Goal: Information Seeking & Learning: Check status

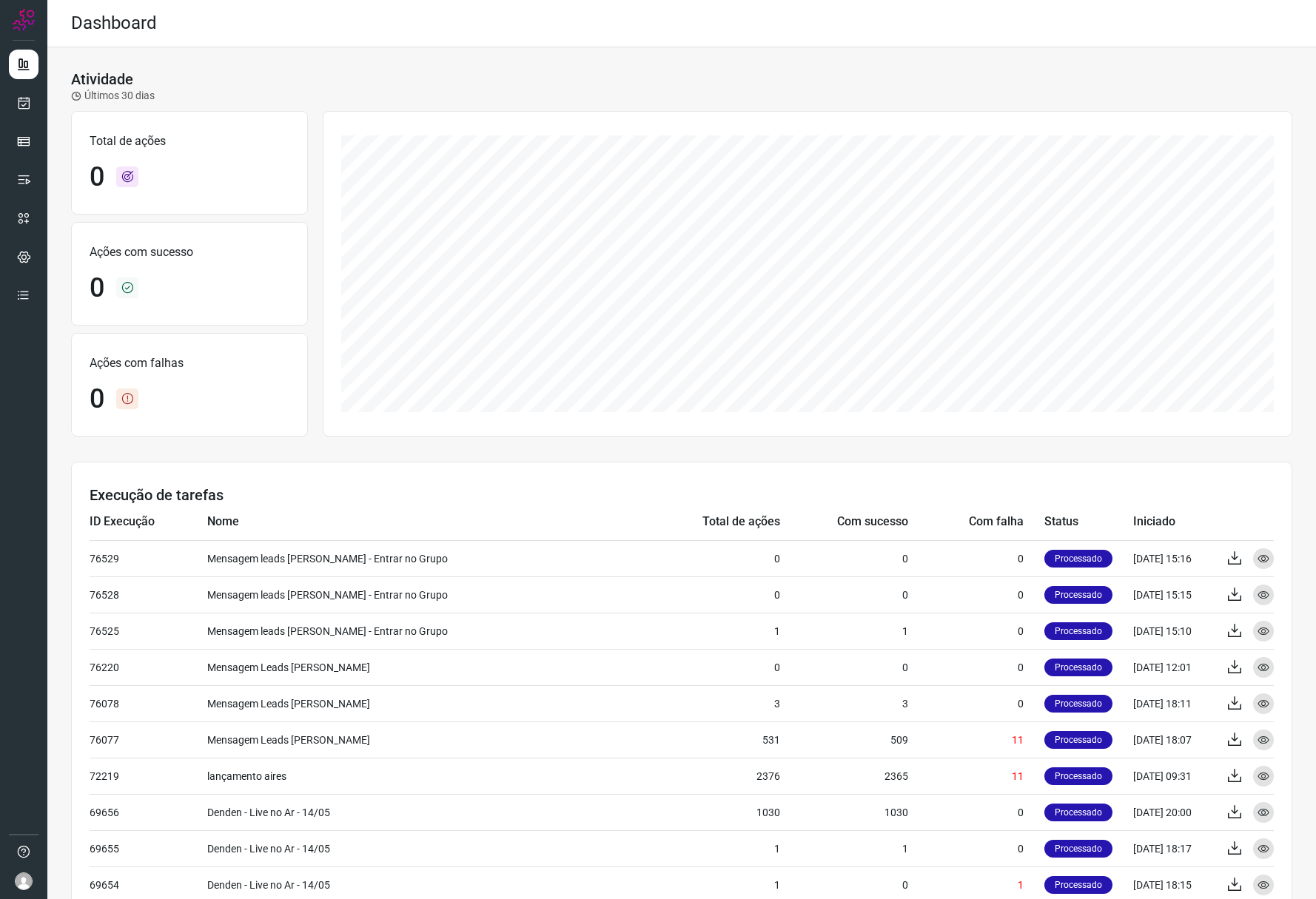
click at [427, 86] on div "Atividade Últimos 30 dias" at bounding box center [681, 86] width 1221 height 34
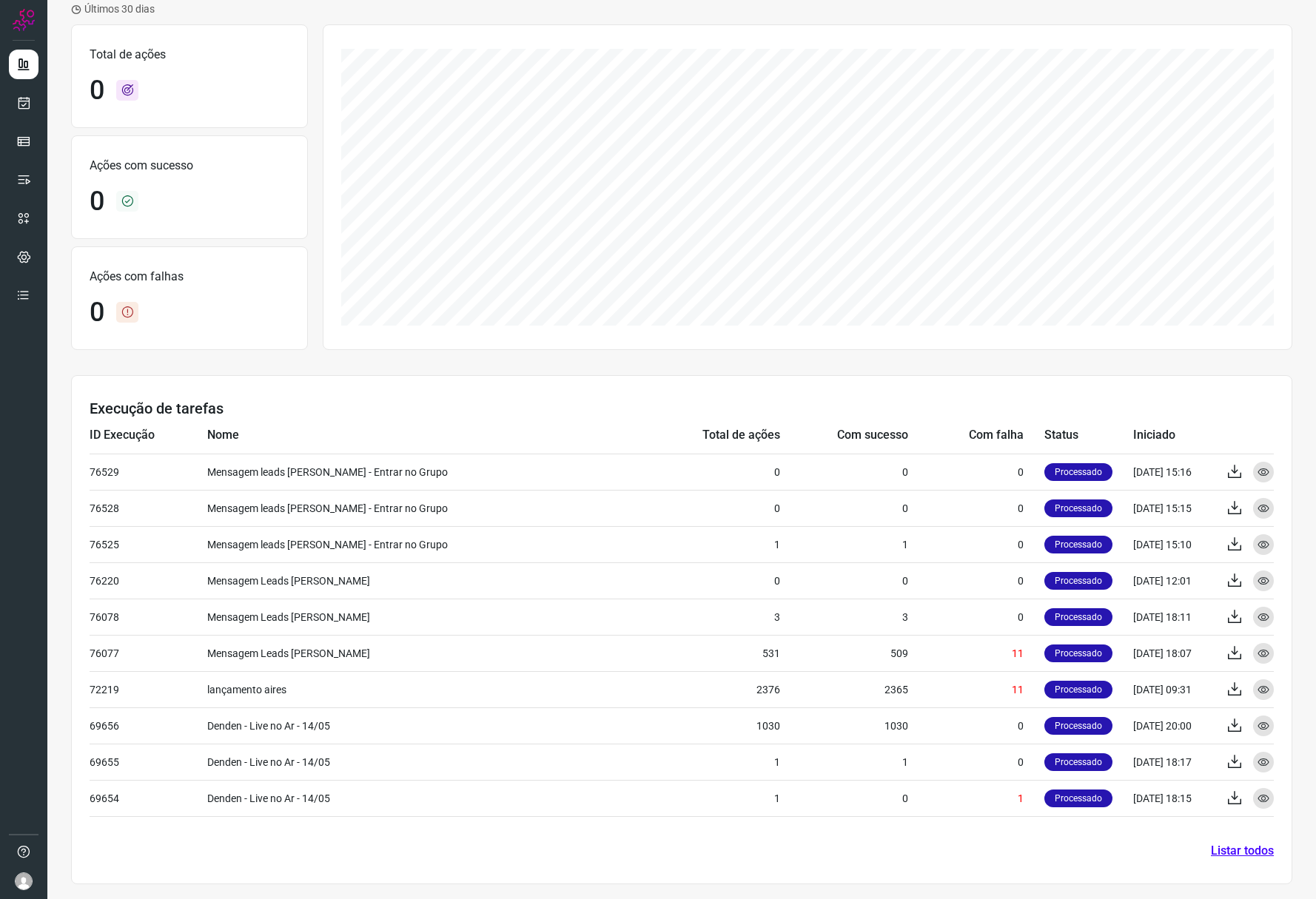
click at [1221, 844] on link "Listar todos" at bounding box center [1242, 851] width 63 height 18
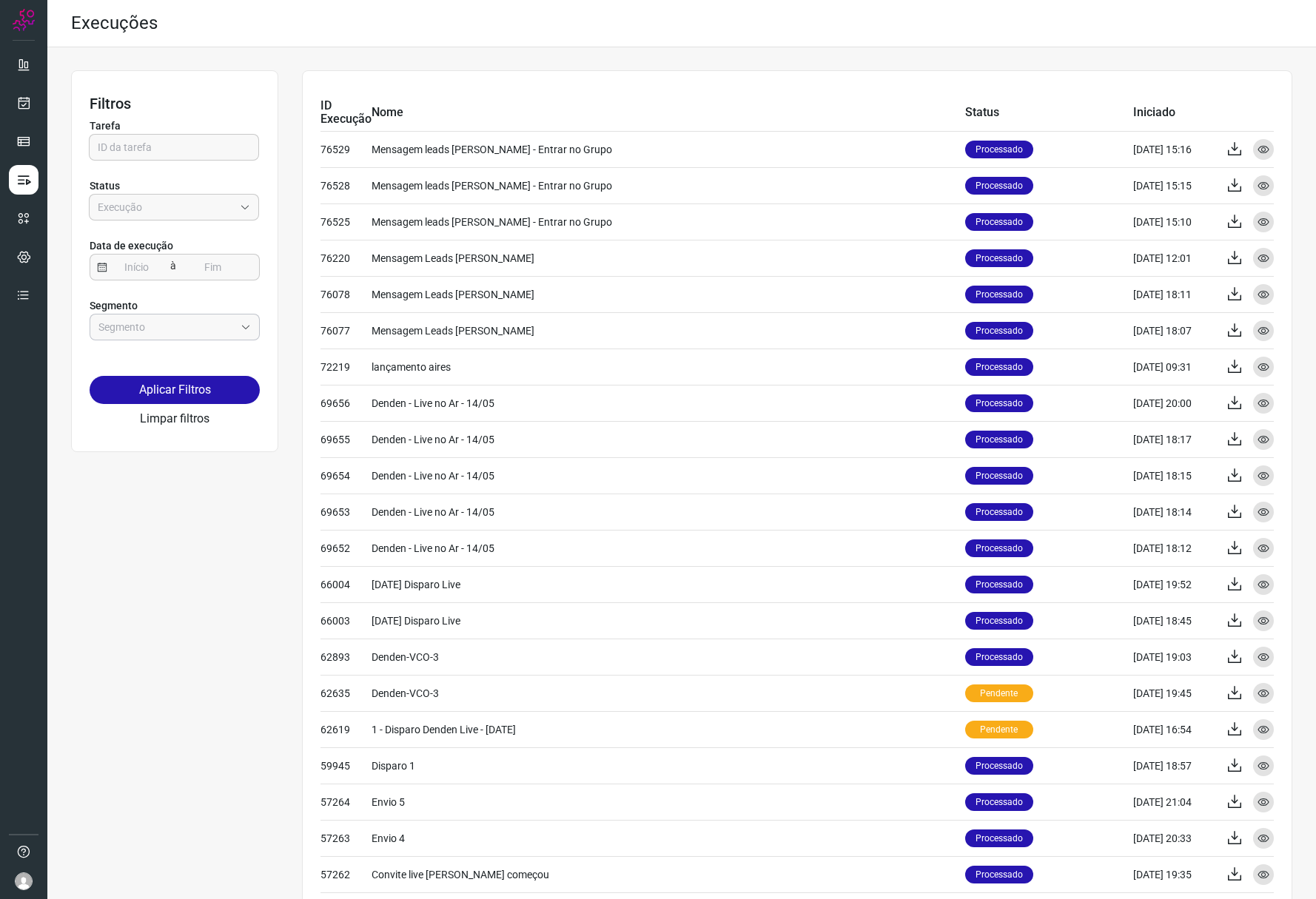
click at [218, 326] on input "text" at bounding box center [166, 327] width 136 height 25
click at [233, 605] on div "Filtros Tarefa Status Data de execução à Segmento Aplicar Filtros Limpar filtro…" at bounding box center [681, 590] width 1221 height 1040
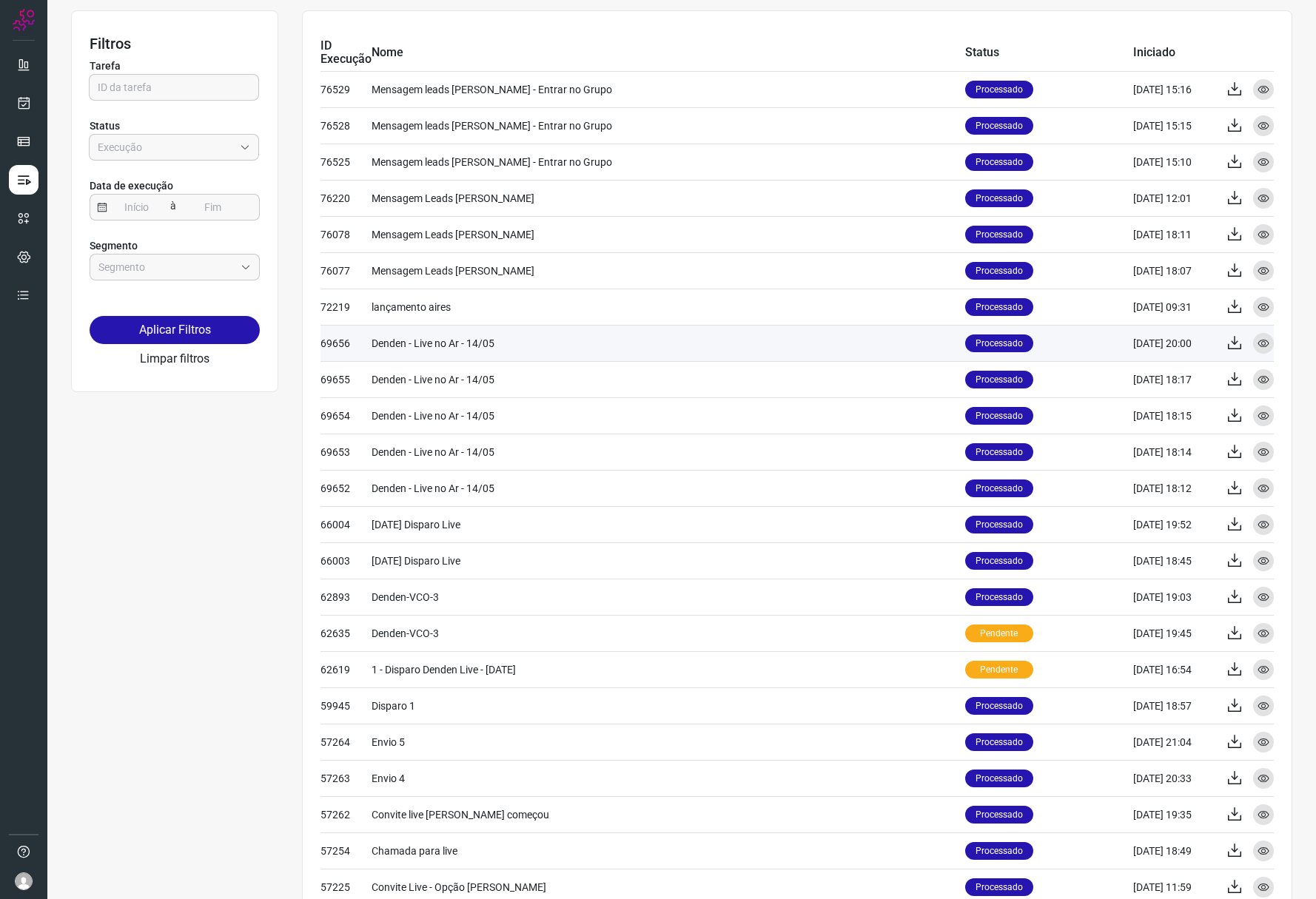
scroll to position [83, 0]
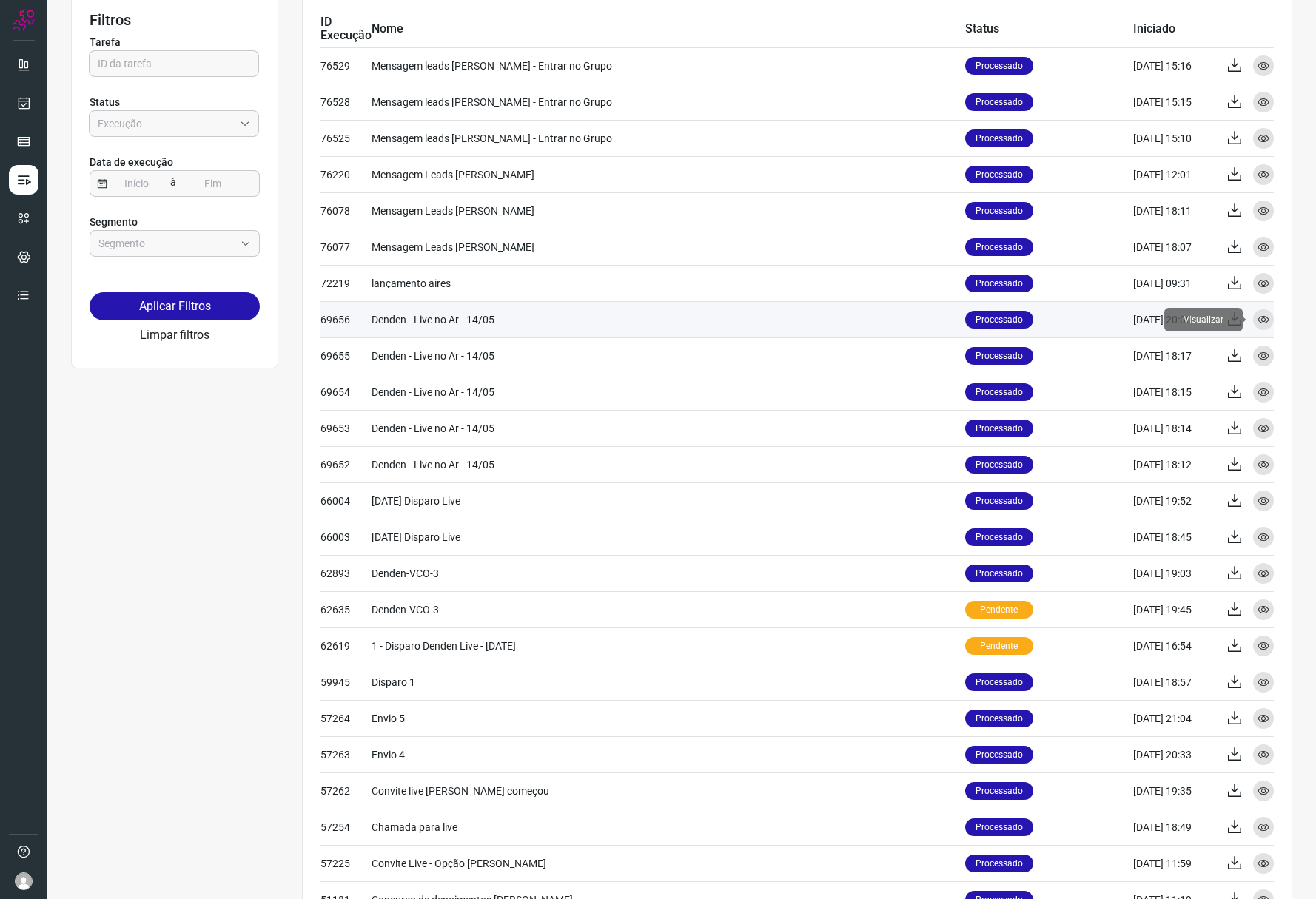
click at [1257, 318] on icon at bounding box center [1263, 320] width 12 height 12
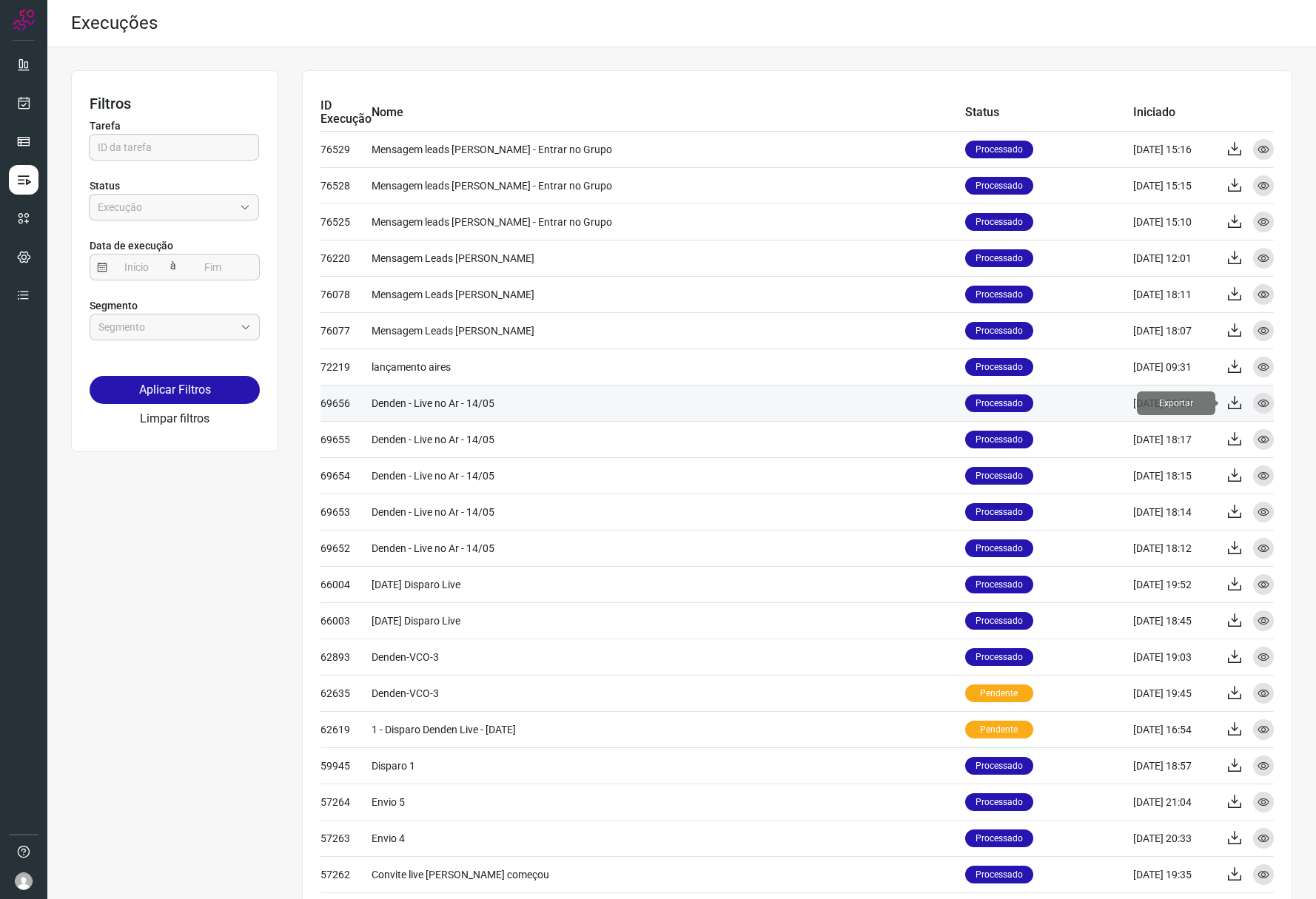
click at [1226, 401] on icon at bounding box center [1235, 404] width 18 height 18
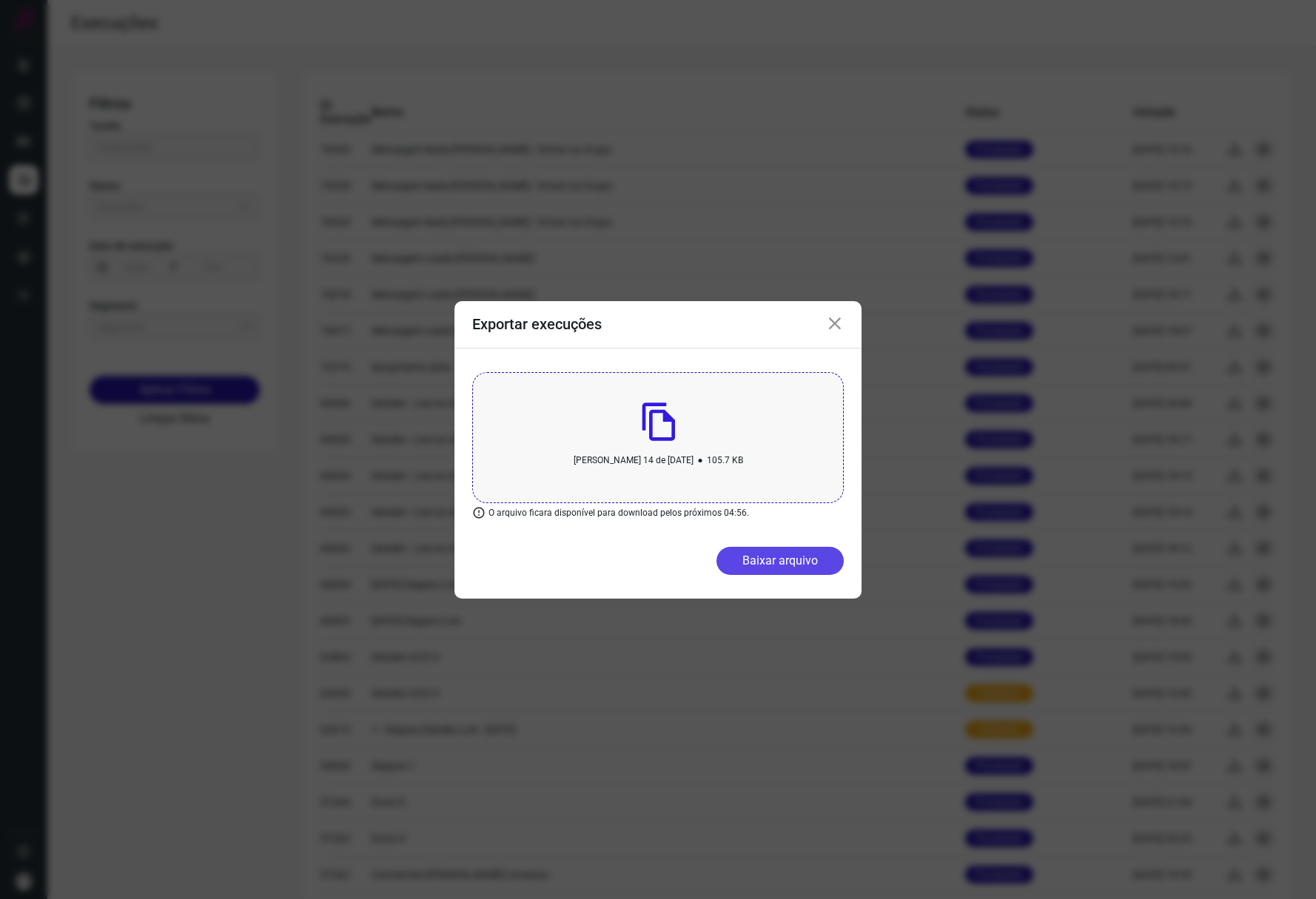
click at [770, 555] on button "Baixar arquivo" at bounding box center [780, 561] width 127 height 28
click at [854, 328] on div "Exportar execuções" at bounding box center [658, 325] width 407 height 48
click at [842, 317] on icon at bounding box center [835, 324] width 18 height 18
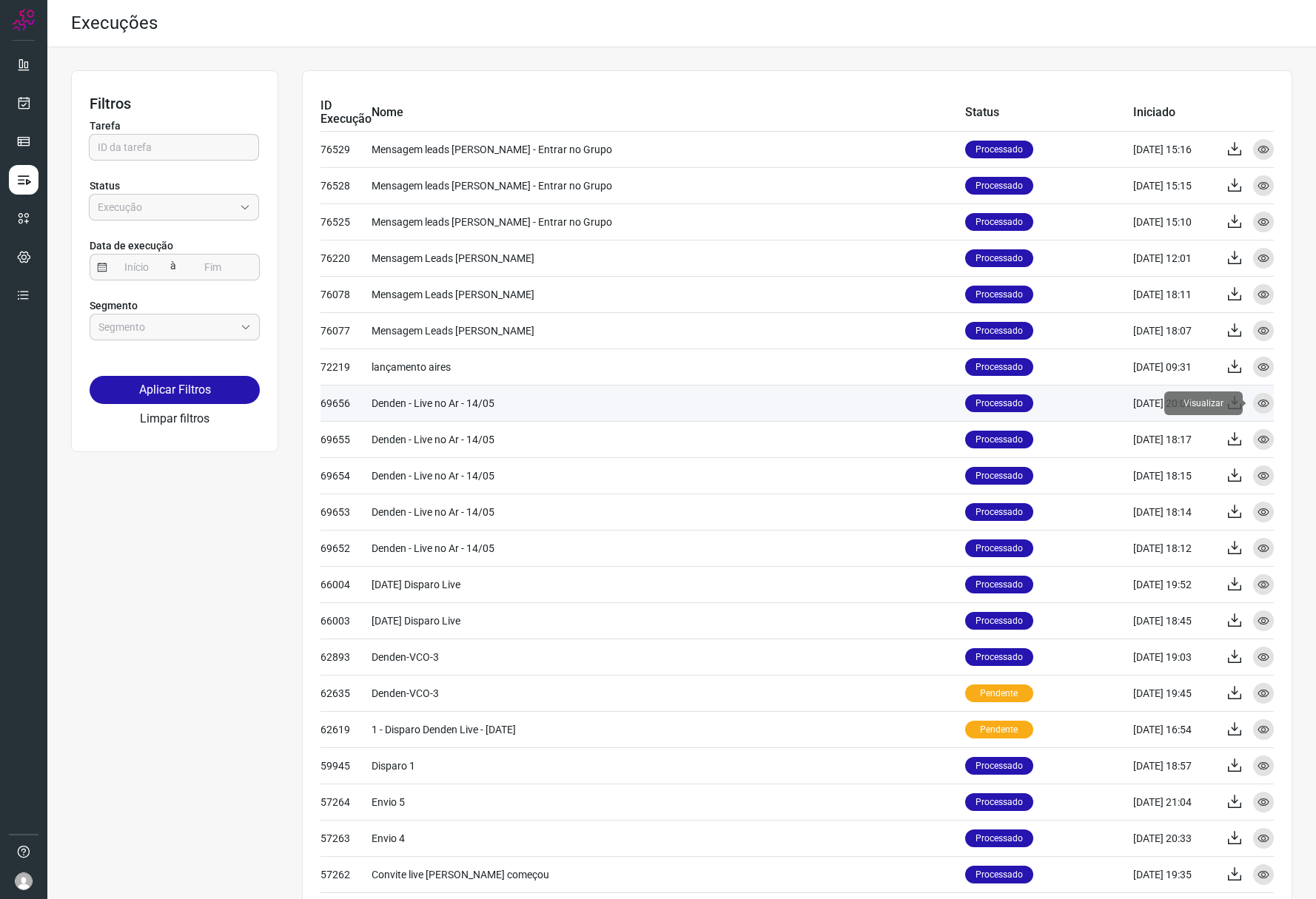
click at [1257, 404] on icon at bounding box center [1263, 404] width 12 height 12
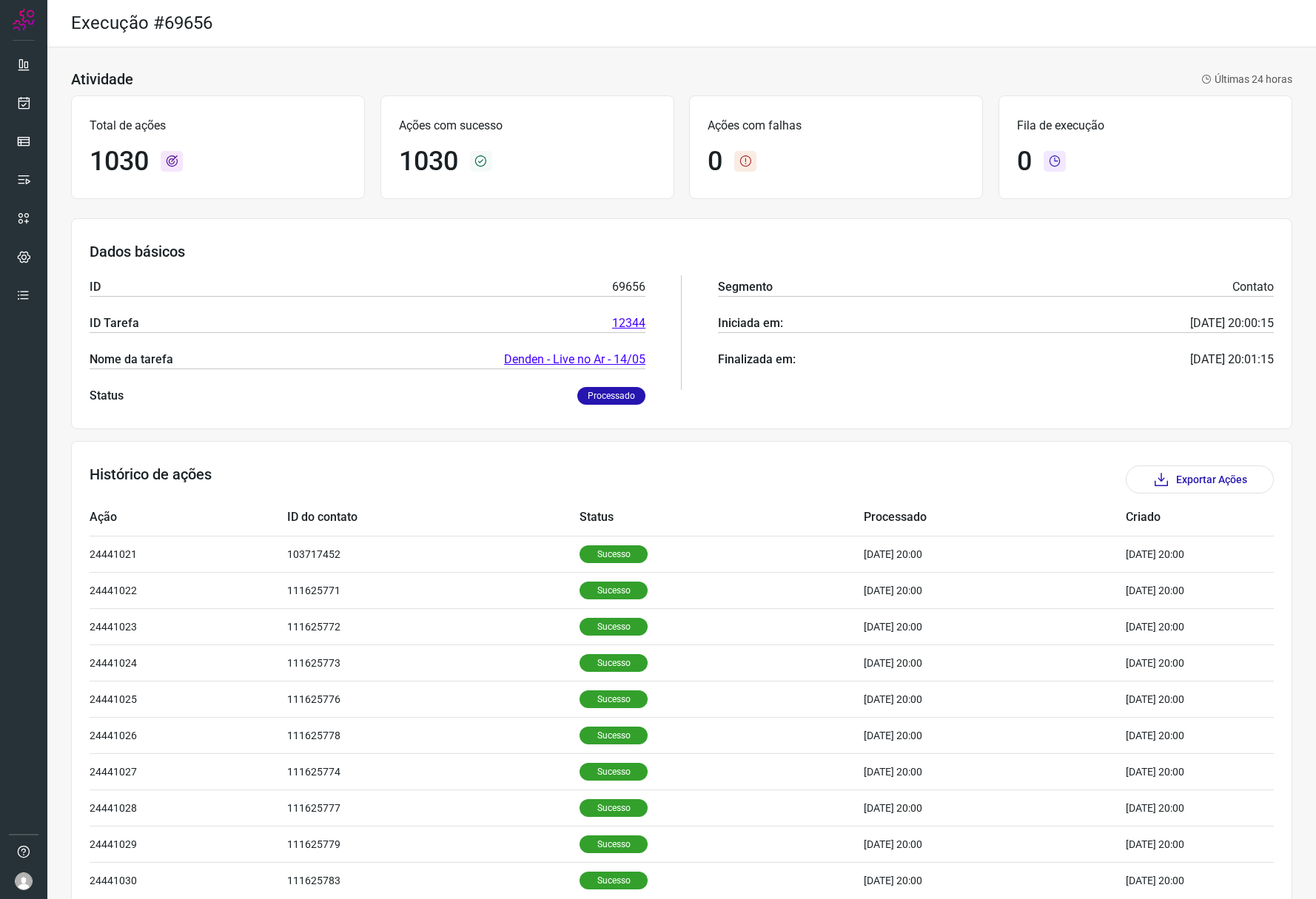
click at [118, 165] on h1 "1030" at bounding box center [119, 162] width 60 height 32
click at [416, 163] on h1 "1030" at bounding box center [429, 162] width 60 height 32
copy h1 "1030"
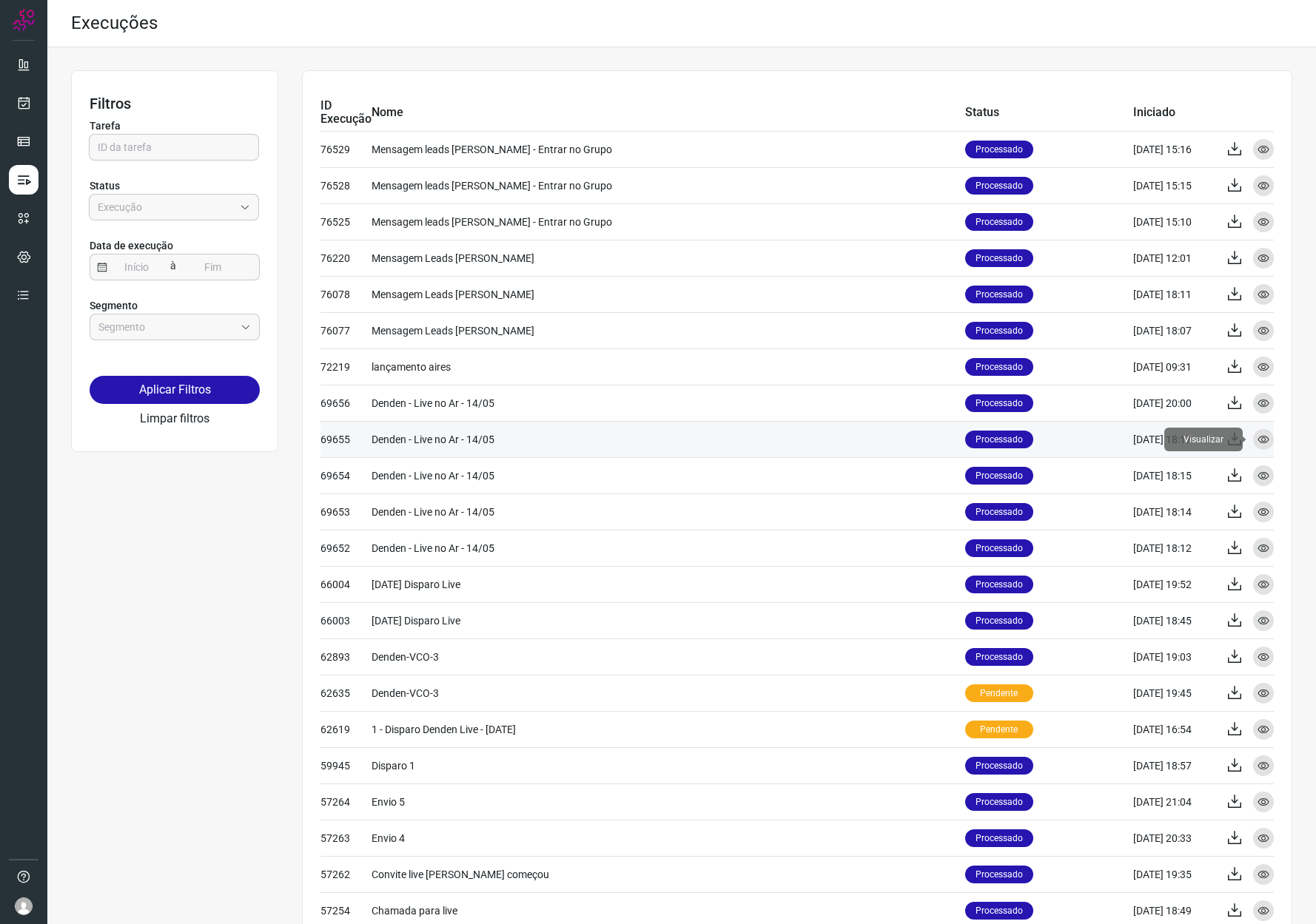
click at [1257, 434] on icon at bounding box center [1263, 439] width 12 height 12
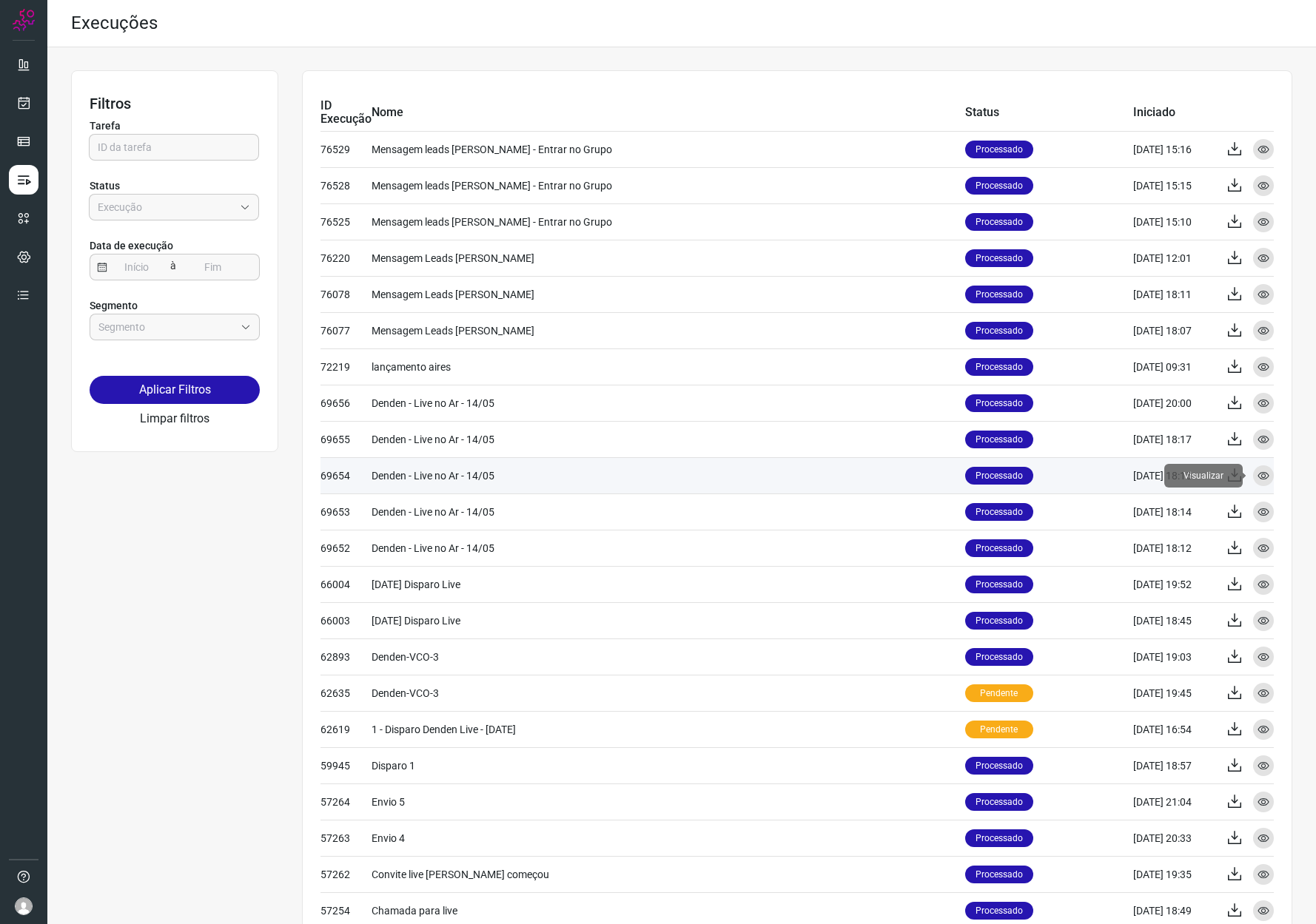
click at [1259, 474] on div "Visualizar" at bounding box center [1264, 476] width 21 height 21
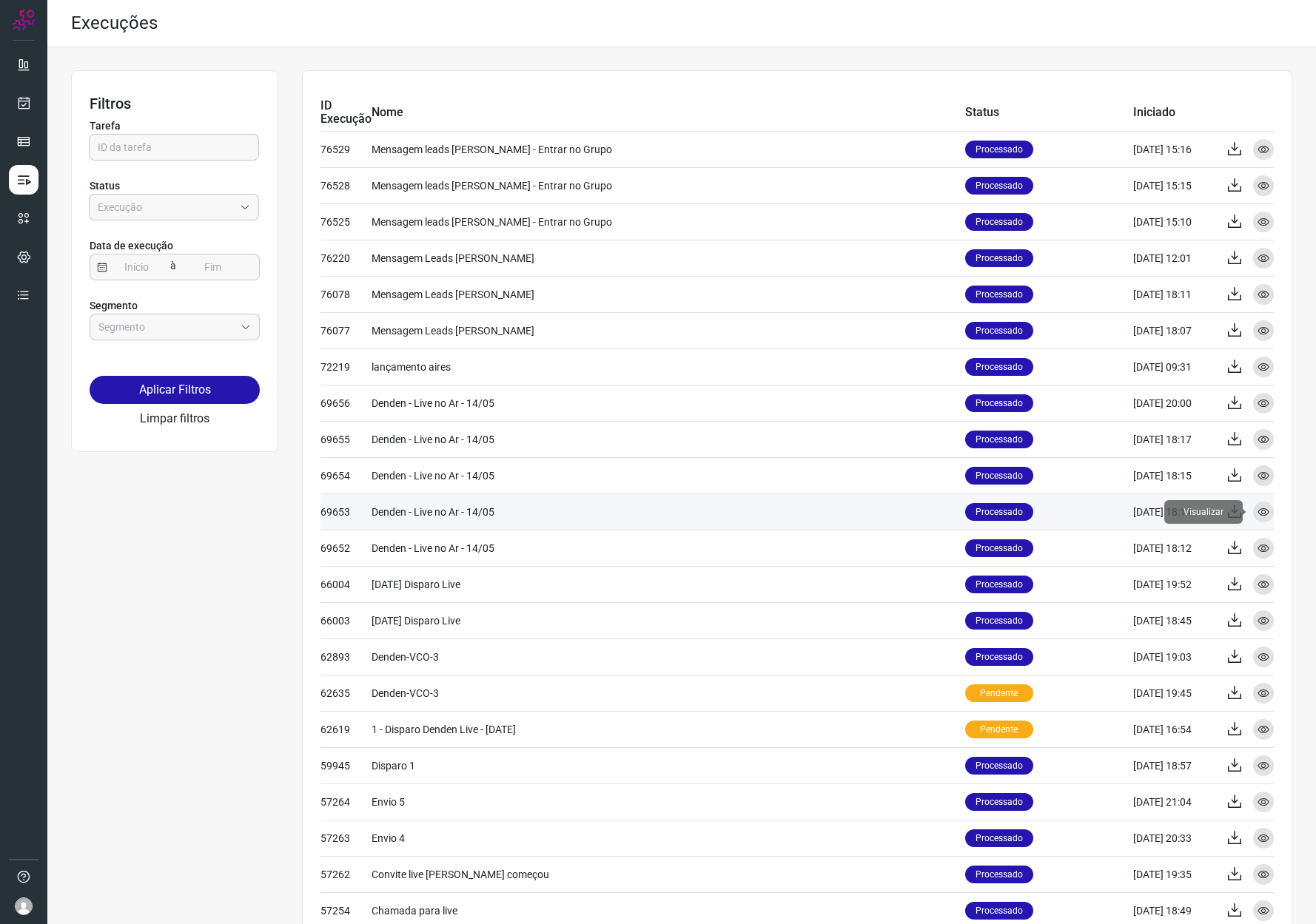
click at [1257, 513] on icon at bounding box center [1263, 512] width 12 height 12
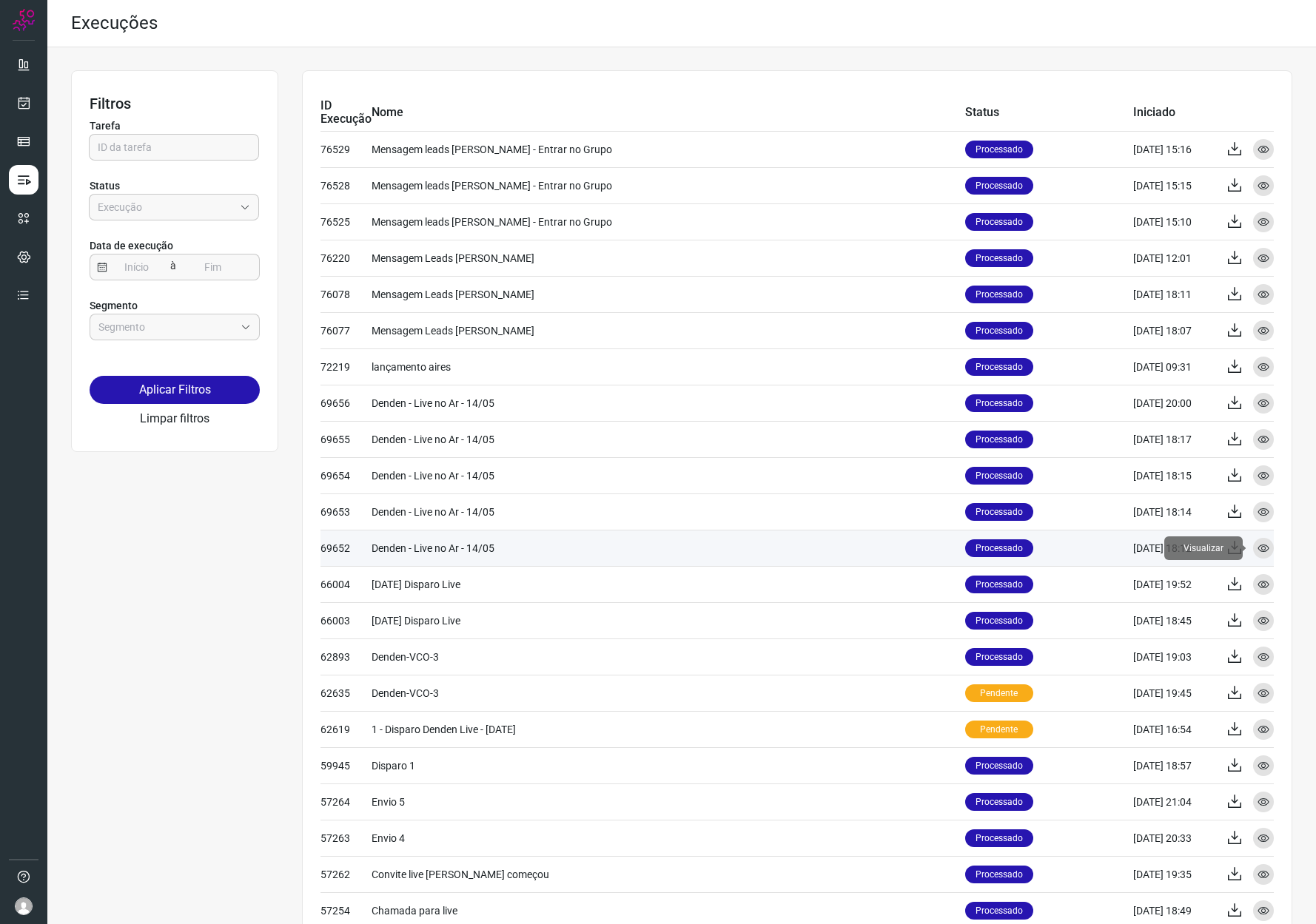
click at [1257, 545] on icon at bounding box center [1263, 548] width 12 height 12
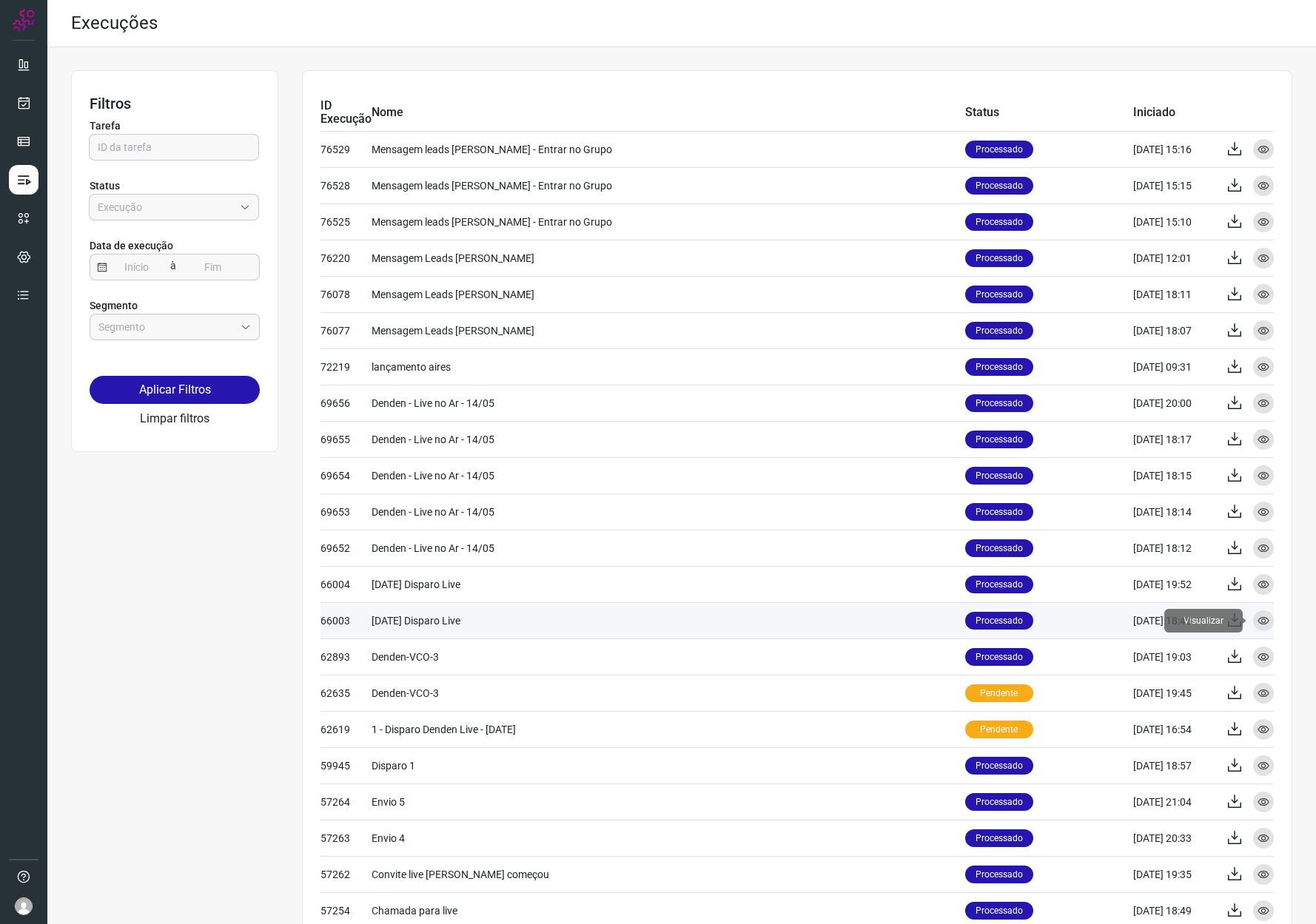
click at [1257, 615] on icon at bounding box center [1263, 621] width 12 height 12
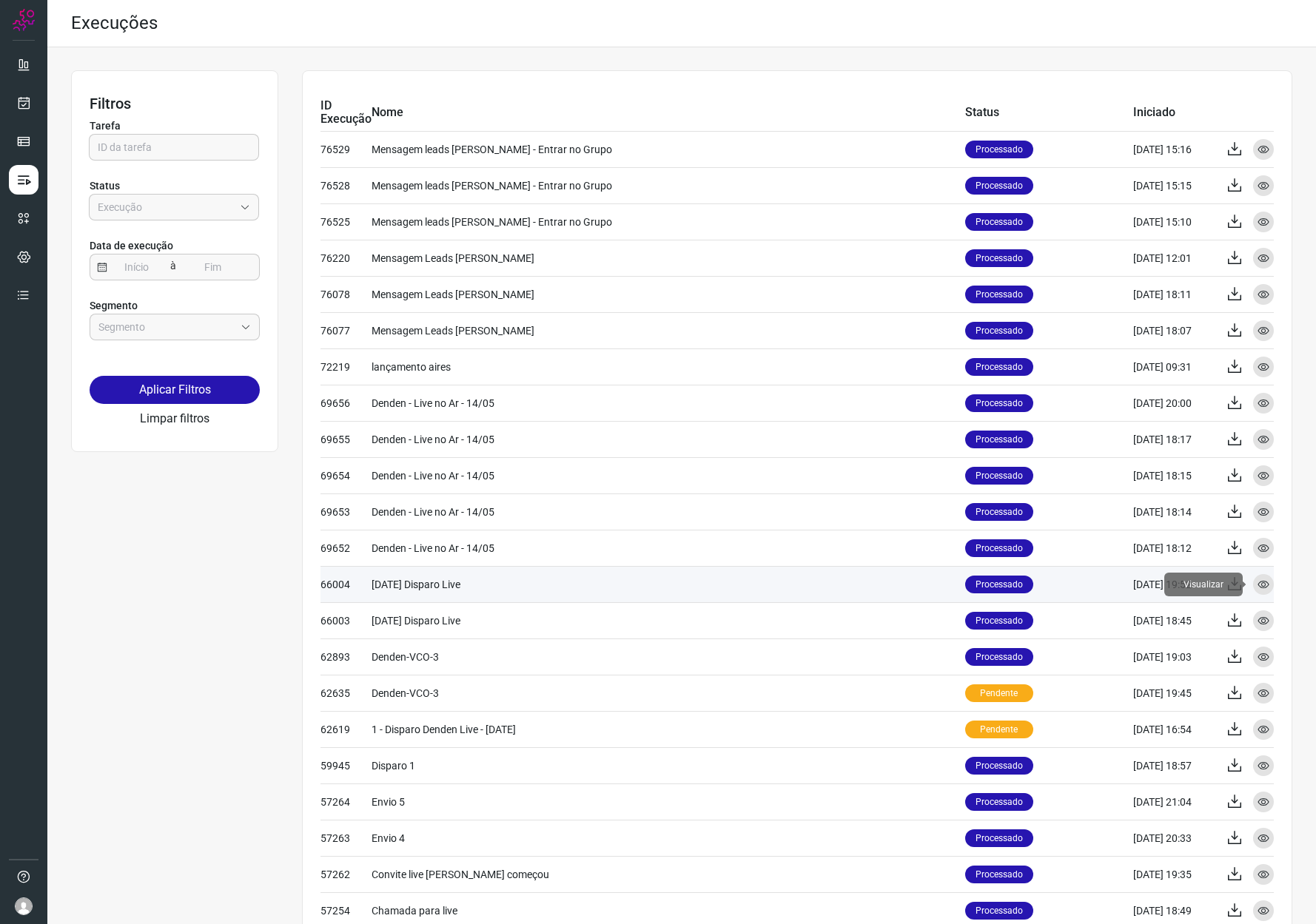
click at [1256, 590] on div "Visualizar" at bounding box center [1264, 584] width 21 height 21
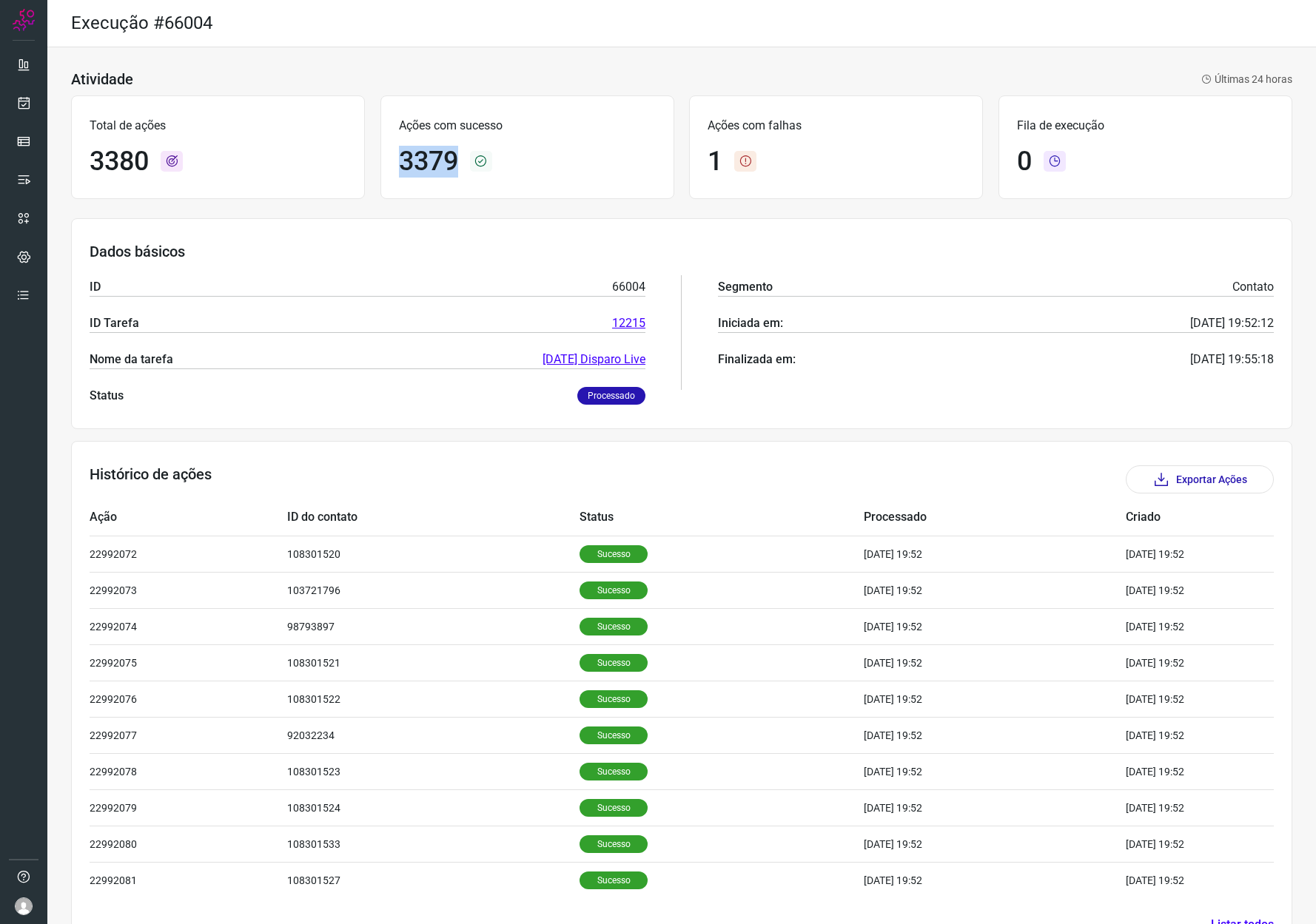
drag, startPoint x: 398, startPoint y: 162, endPoint x: 455, endPoint y: 164, distance: 57.0
click at [455, 164] on h1 "3379" at bounding box center [429, 162] width 60 height 32
copy h1 "3379"
click at [579, 360] on link "2025-04-09 Disparo Live" at bounding box center [594, 360] width 103 height 18
click at [1056, 70] on div "Atividade Últimas 24 horas" at bounding box center [681, 79] width 1221 height 18
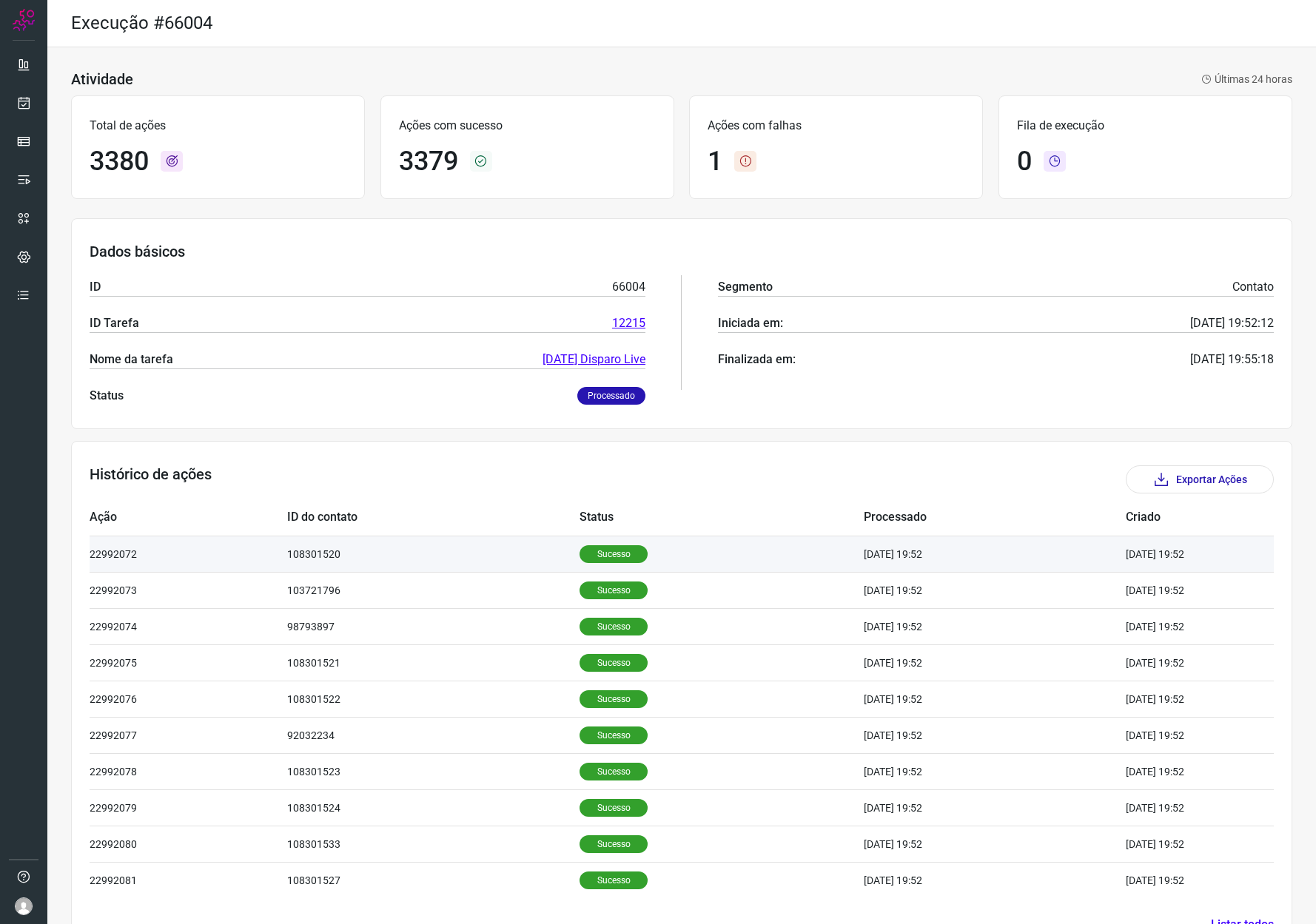
click at [333, 547] on td "108301520" at bounding box center [434, 554] width 293 height 36
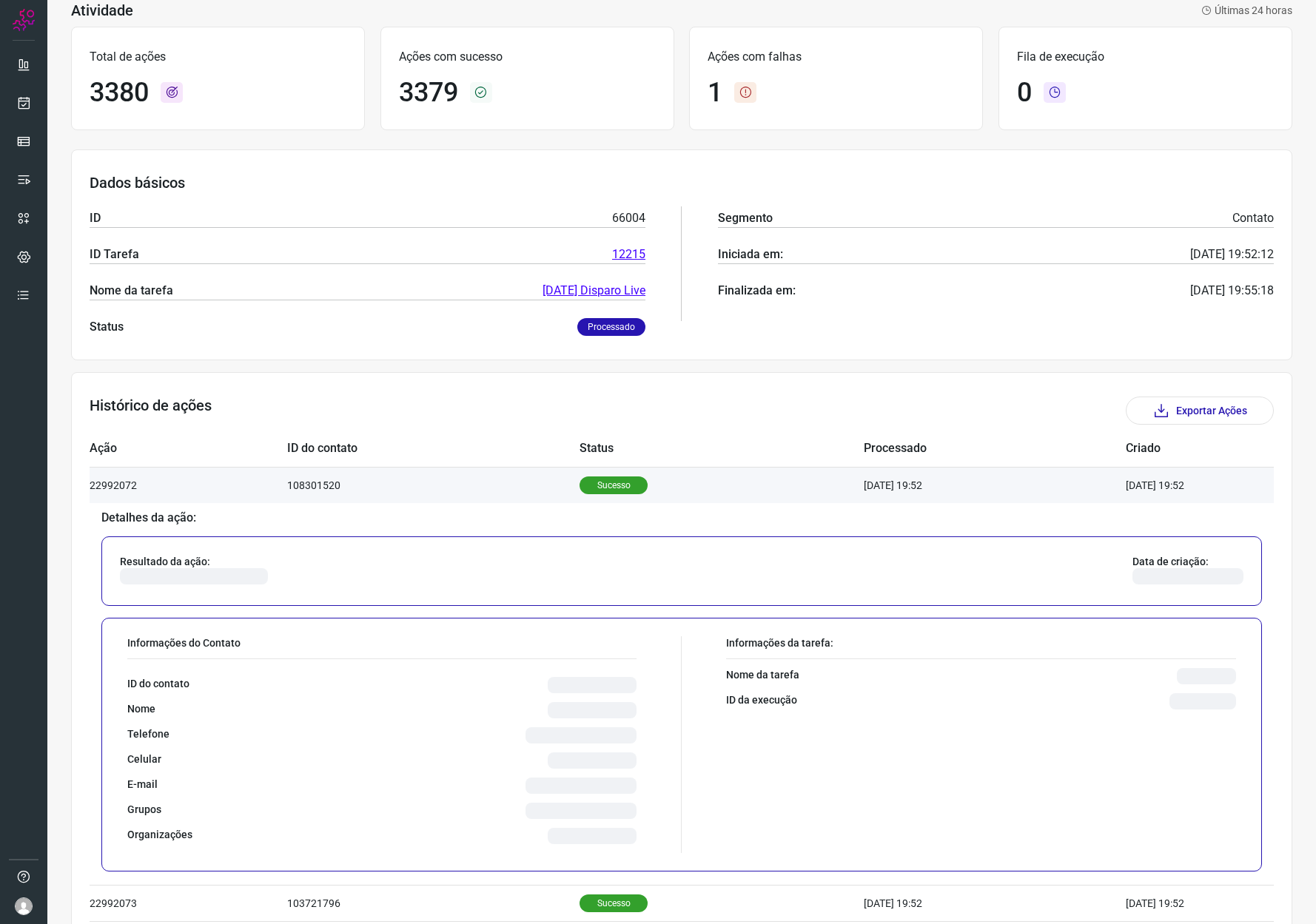
scroll to position [281, 0]
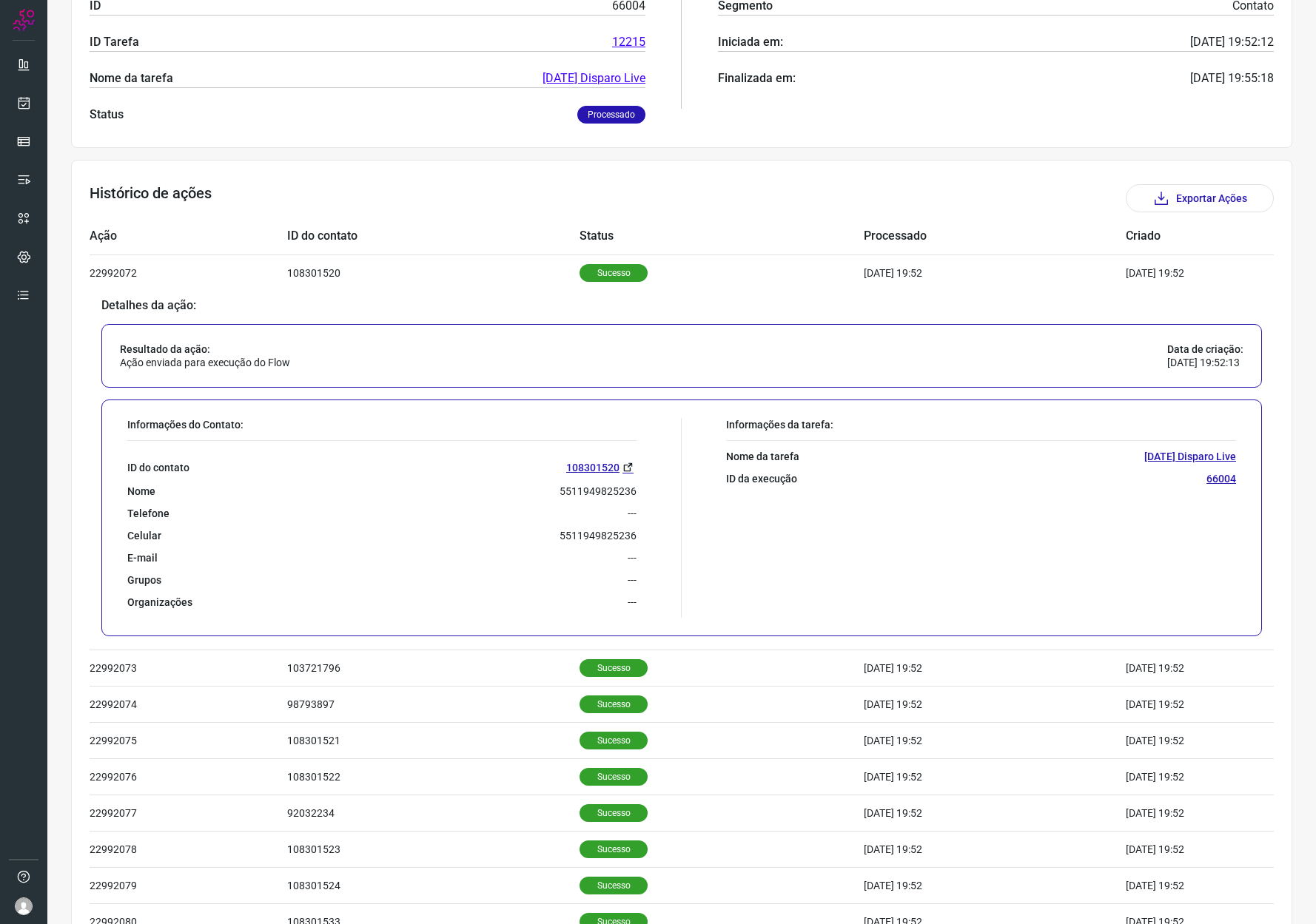
click at [1216, 481] on p "66004" at bounding box center [1221, 479] width 30 height 13
click at [623, 462] on icon at bounding box center [628, 467] width 11 height 11
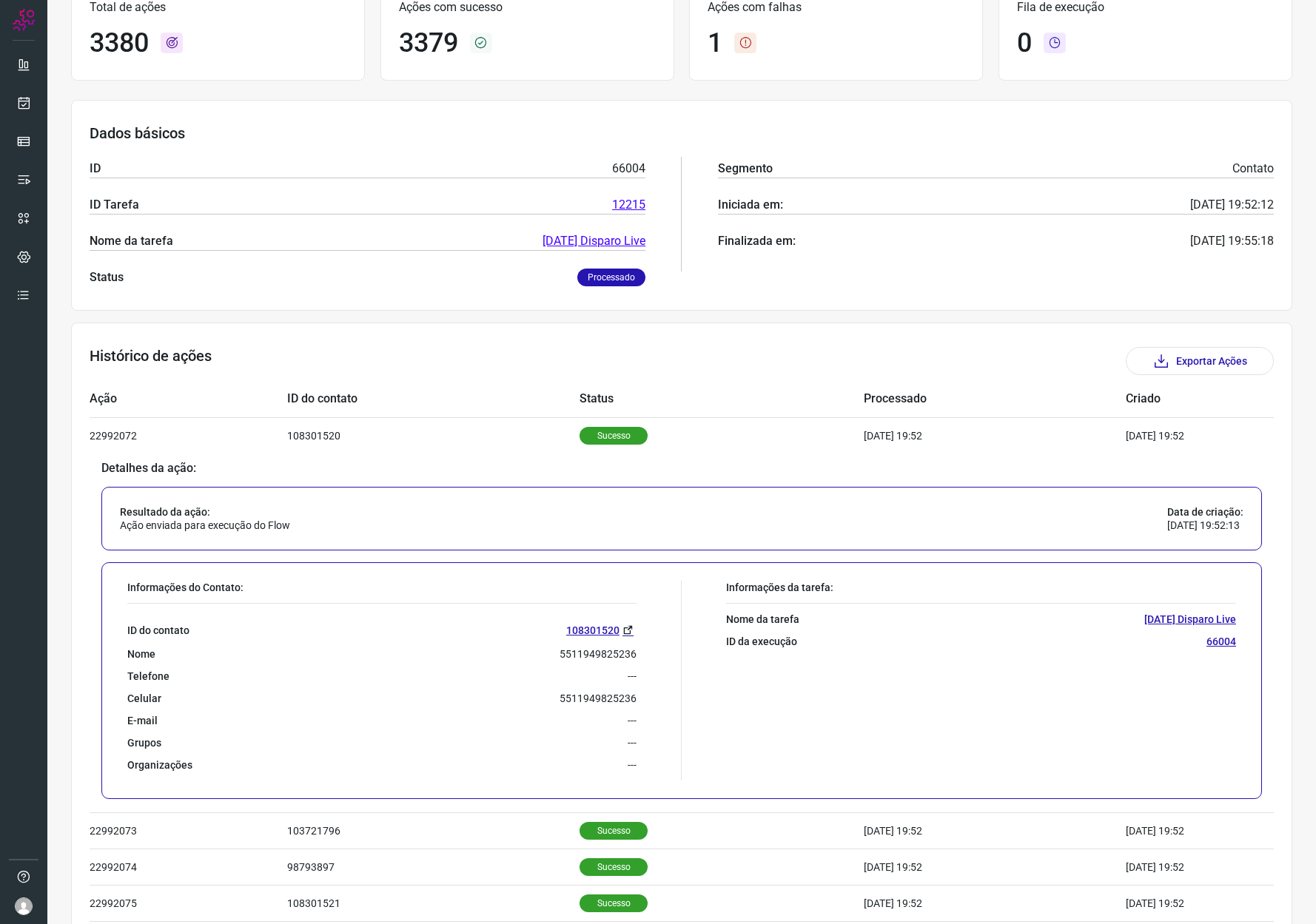
scroll to position [0, 0]
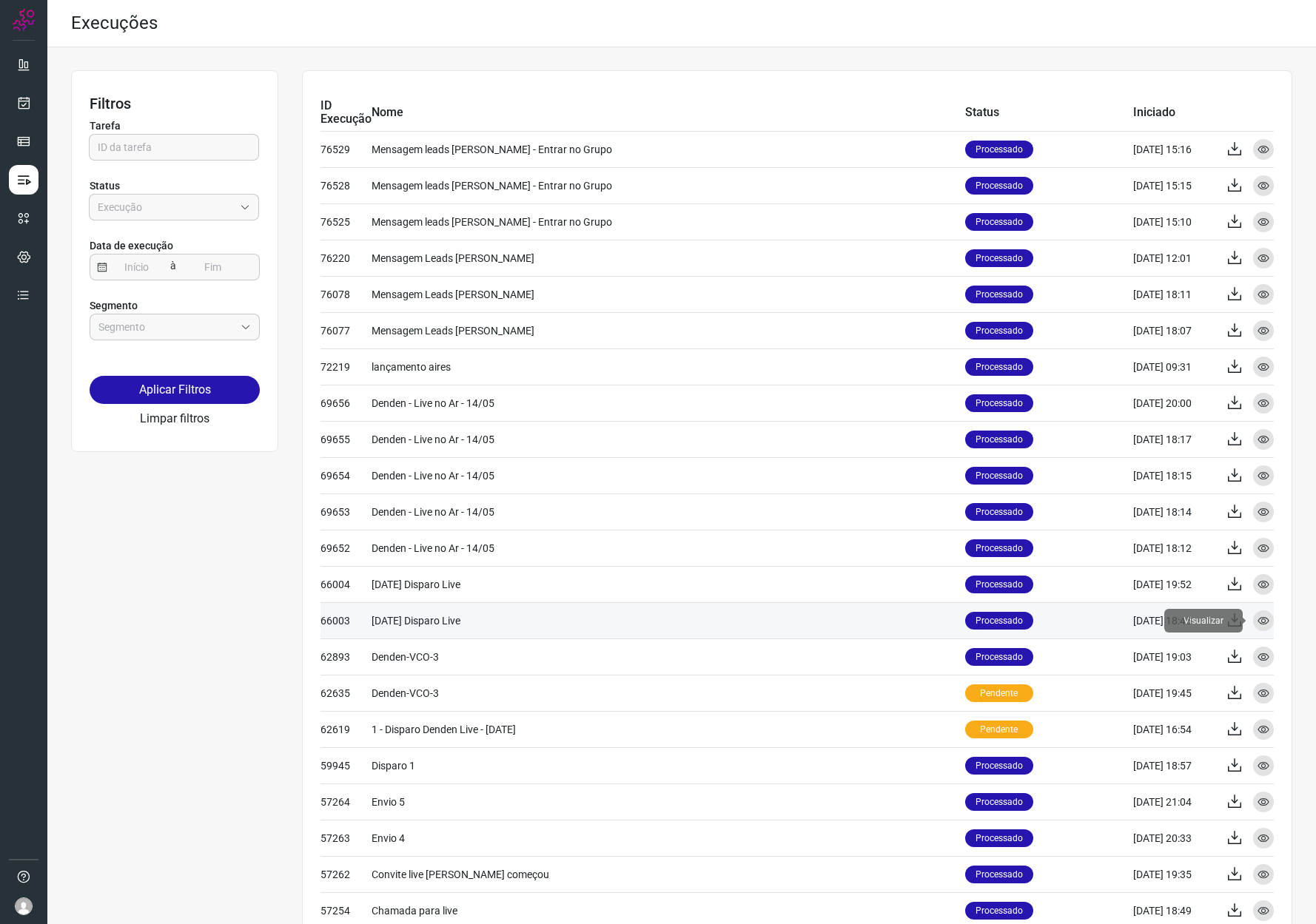
click at [1257, 616] on icon at bounding box center [1263, 621] width 12 height 12
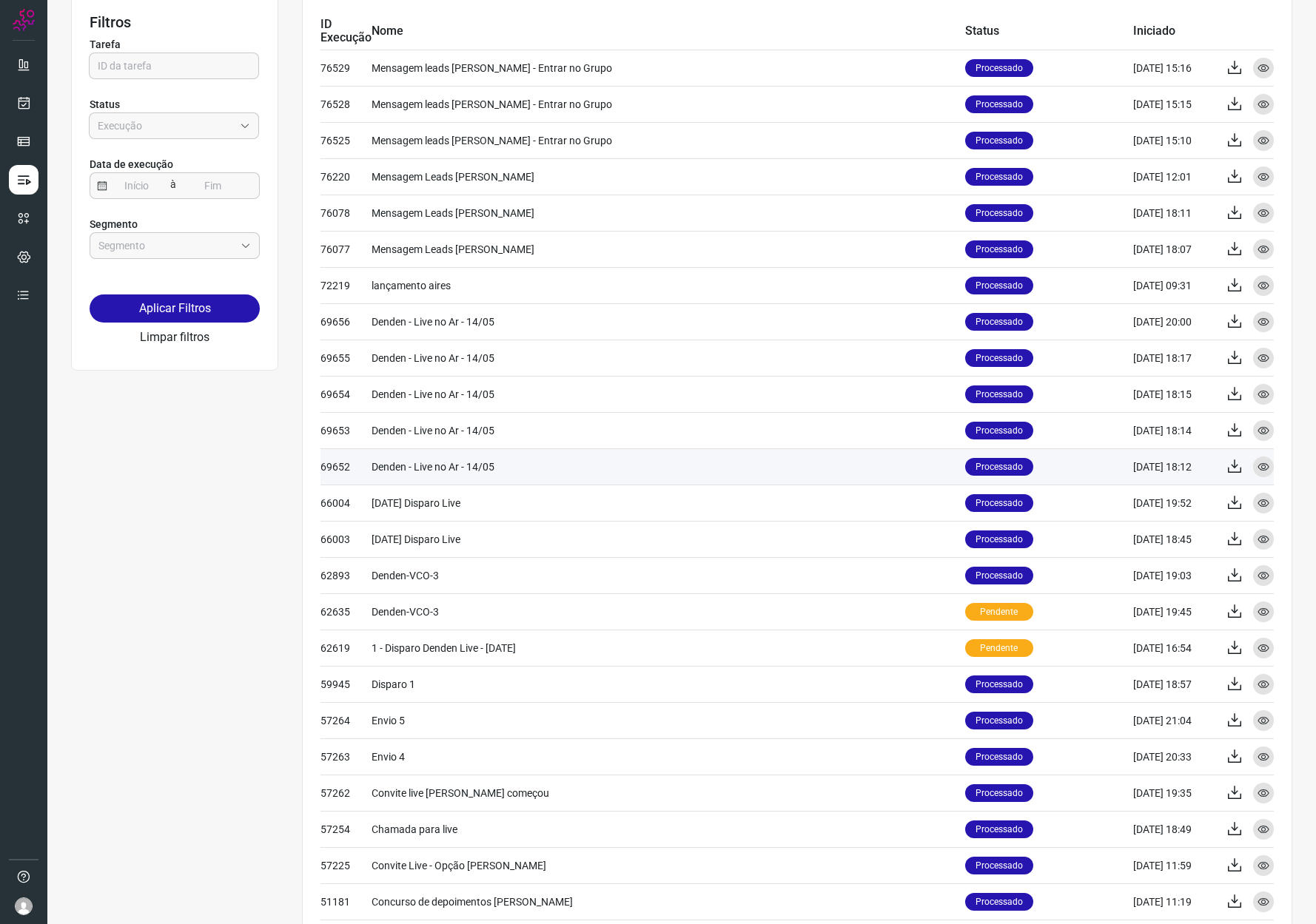
scroll to position [92, 0]
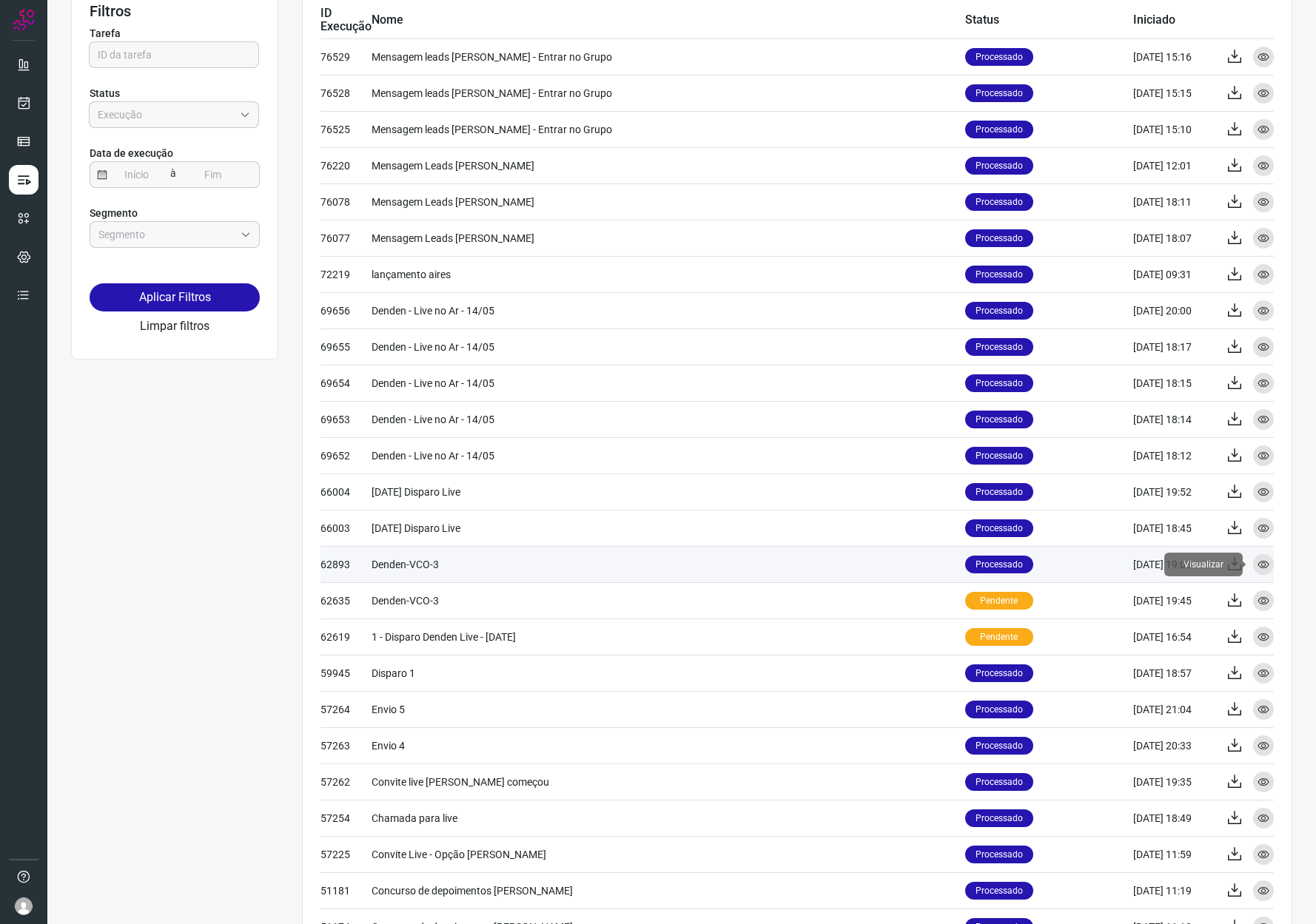
click at [1257, 563] on icon at bounding box center [1263, 564] width 12 height 12
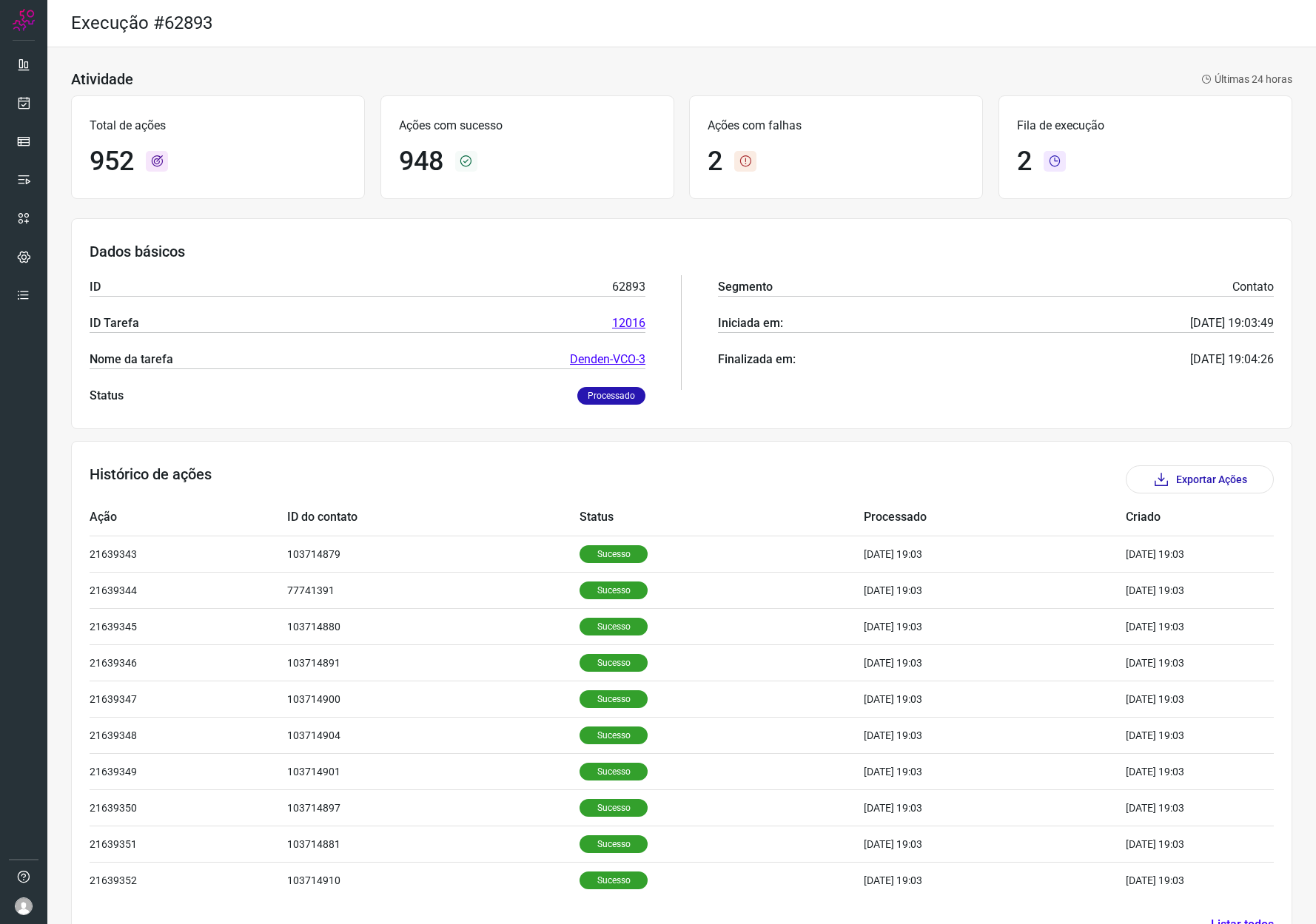
click at [412, 159] on h1 "948" at bounding box center [422, 162] width 45 height 32
copy h1 "948"
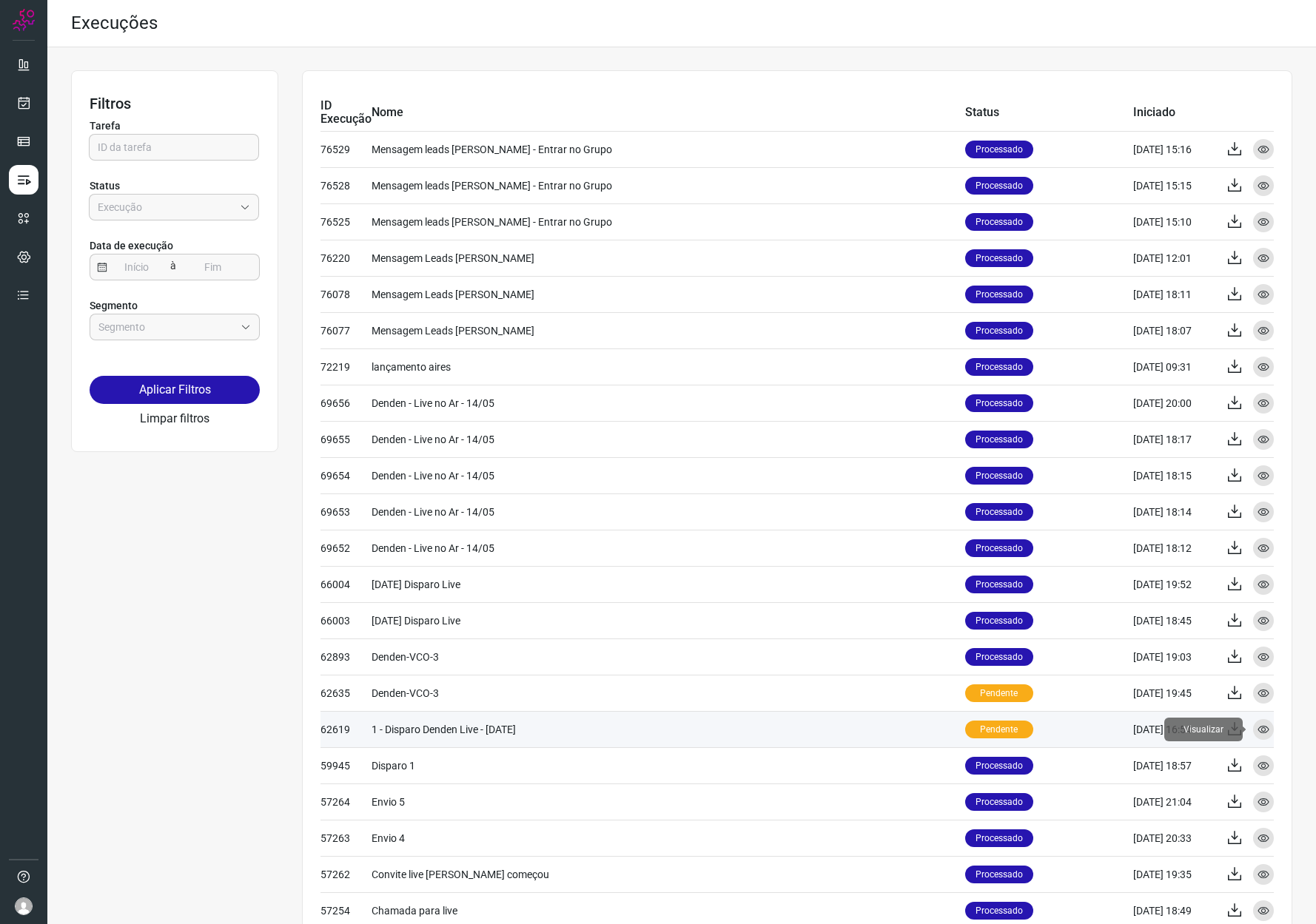
click at [1257, 724] on icon at bounding box center [1263, 730] width 12 height 12
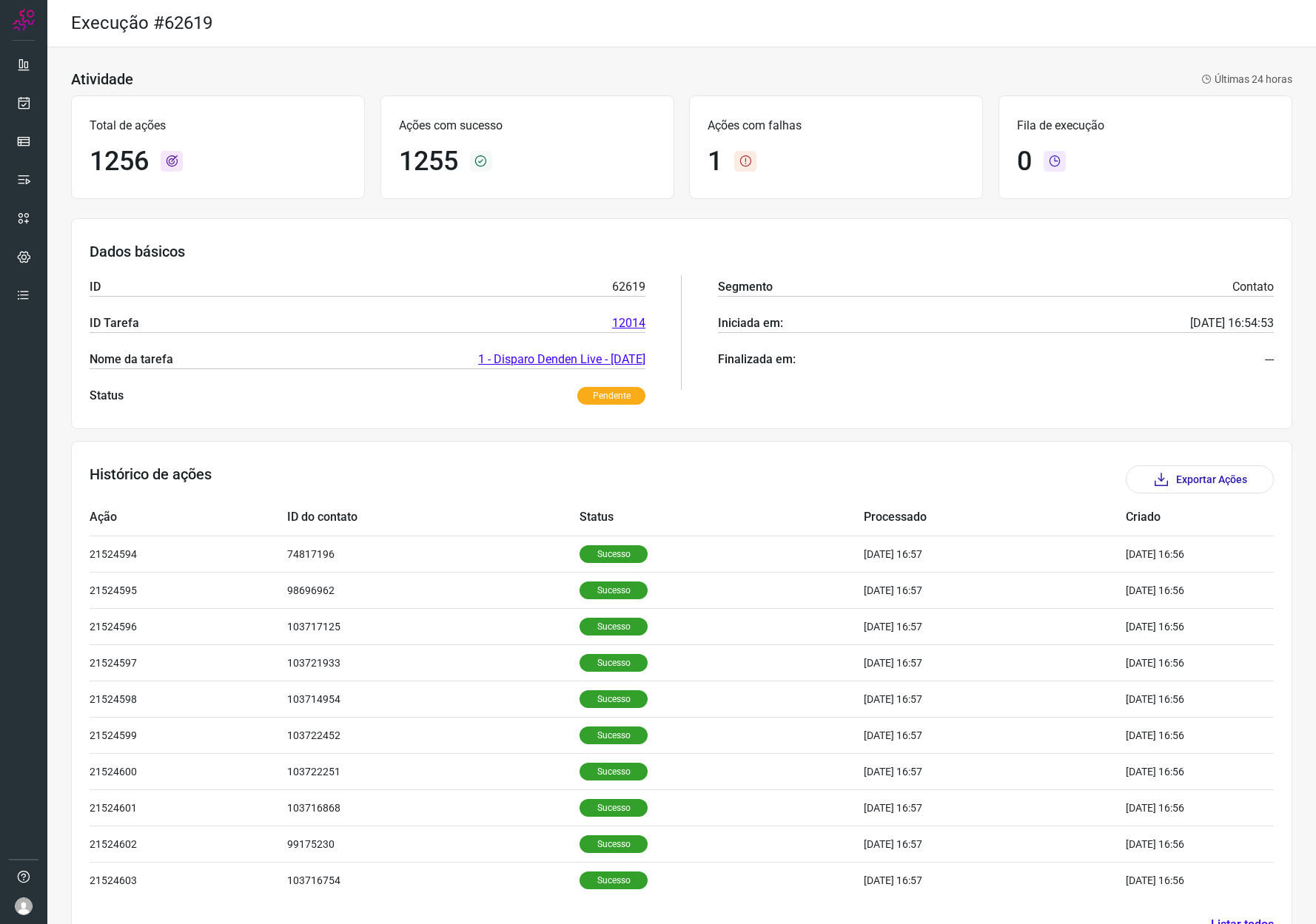
click at [448, 167] on h1 "1255" at bounding box center [429, 162] width 60 height 32
copy h1 "1255"
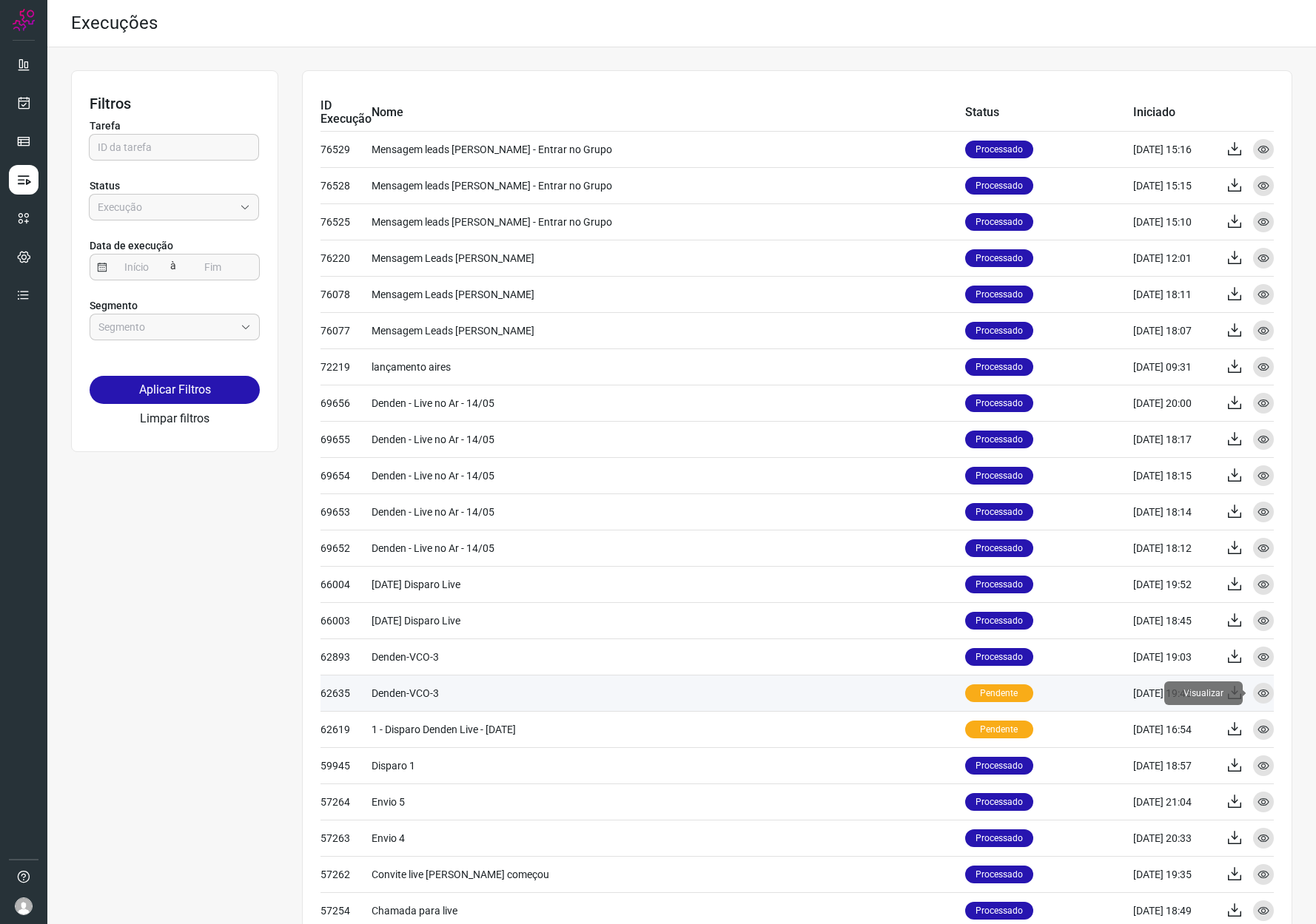
click at [1257, 690] on icon at bounding box center [1263, 693] width 12 height 12
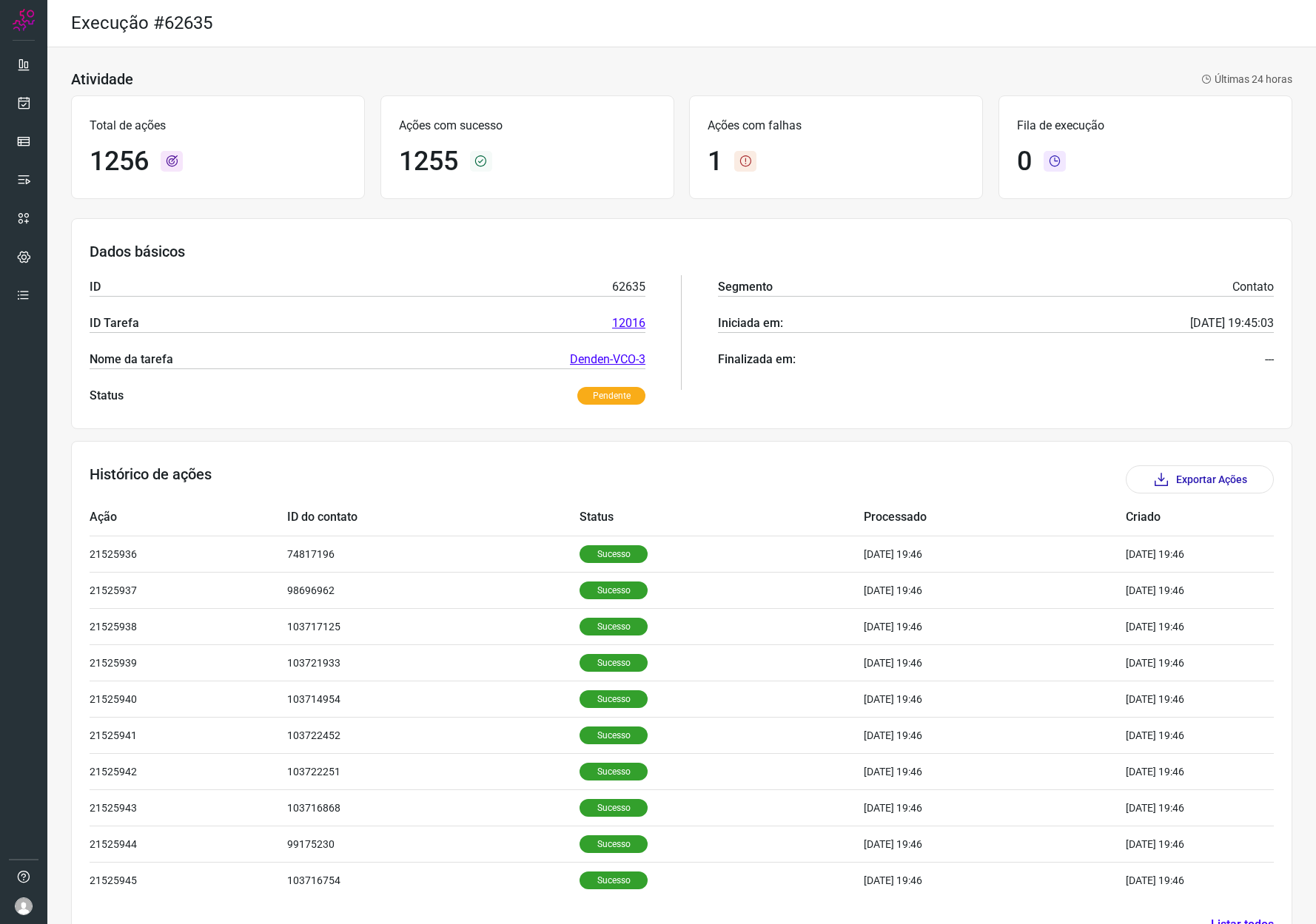
click at [419, 167] on h1 "1255" at bounding box center [429, 162] width 60 height 32
copy h1 "1255"
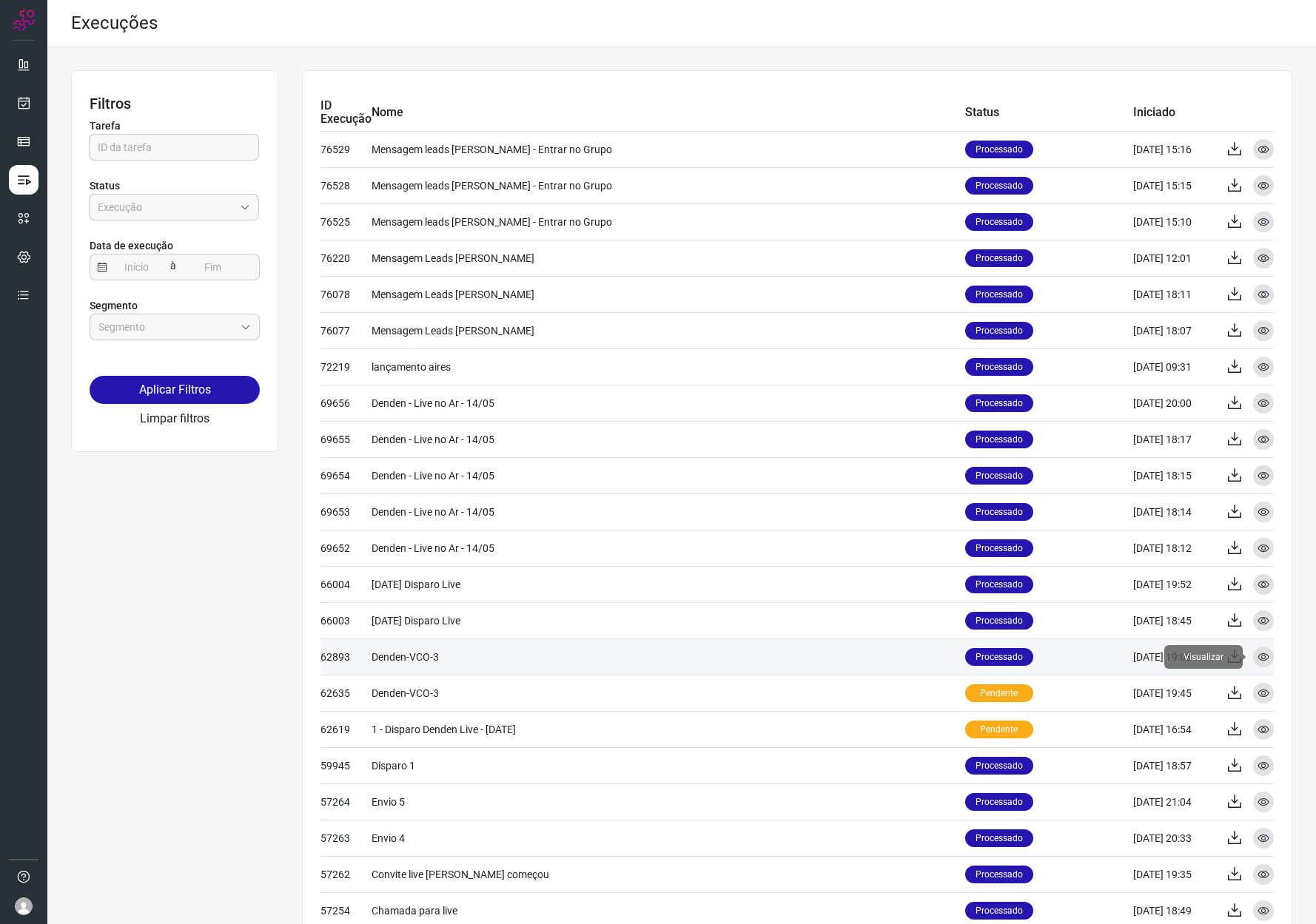
click at [1257, 659] on icon at bounding box center [1263, 657] width 12 height 12
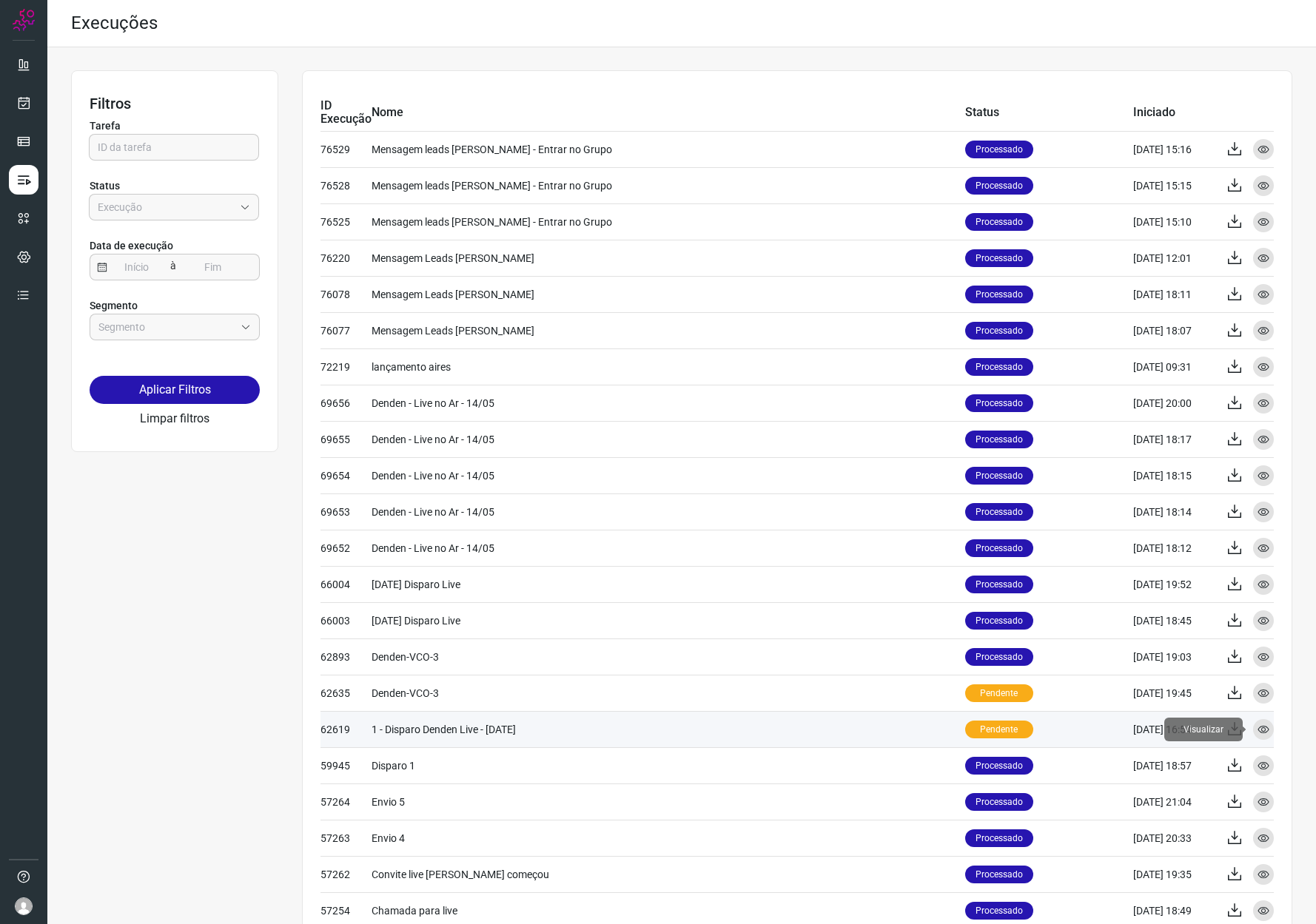
click at [1257, 728] on icon at bounding box center [1263, 730] width 12 height 12
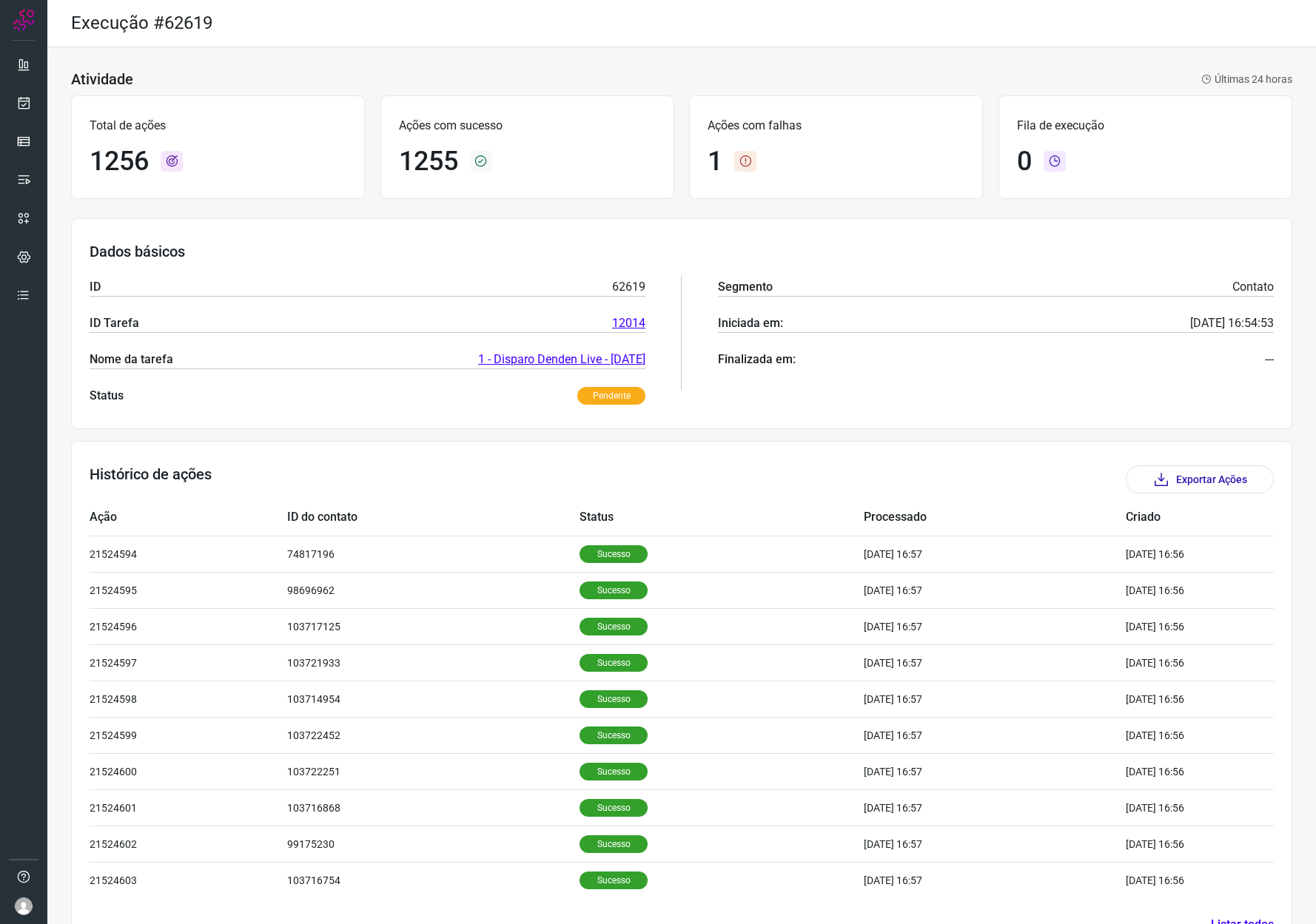
click at [440, 170] on h1 "1255" at bounding box center [429, 162] width 60 height 32
copy h1 "1255"
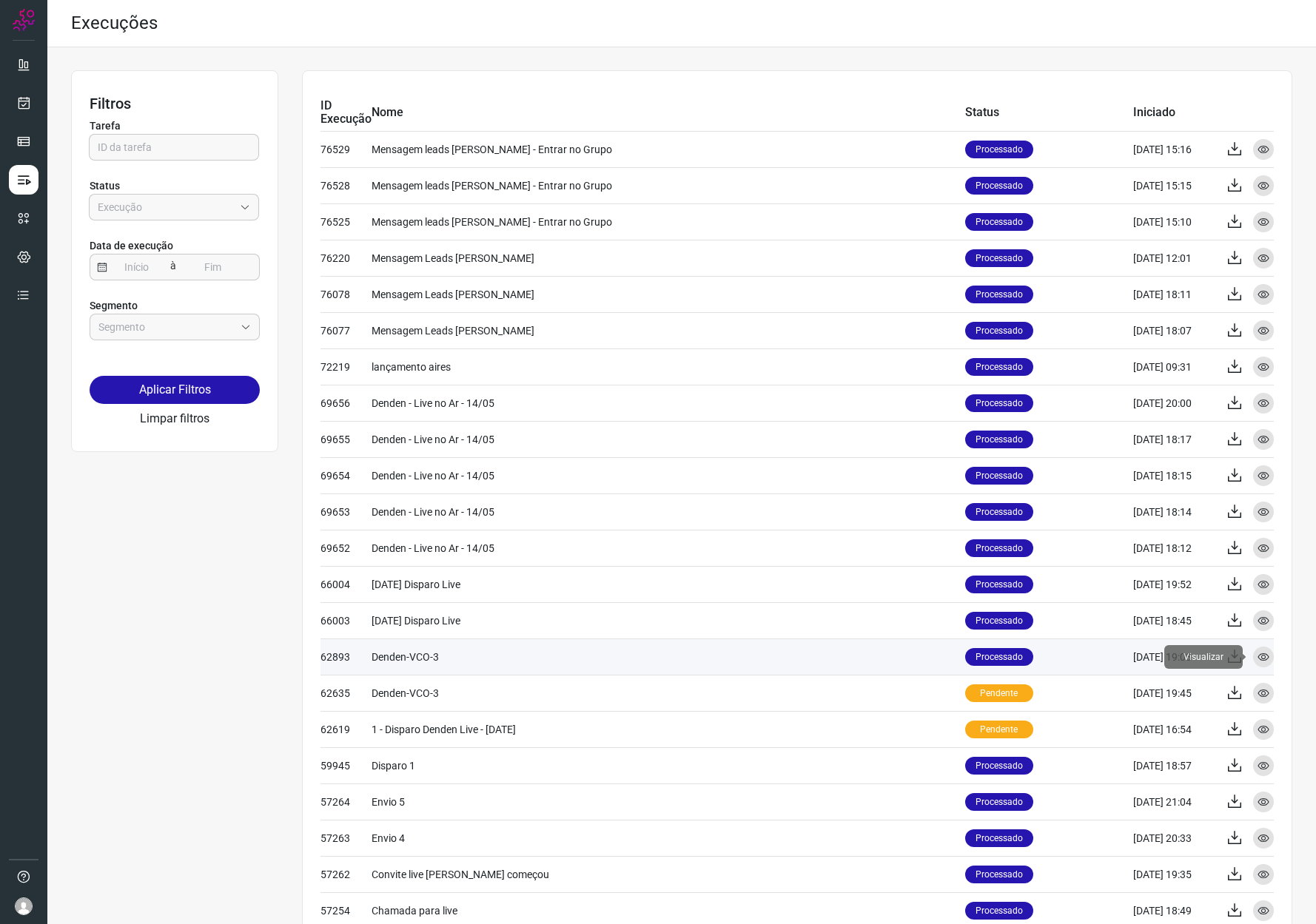
click at [1257, 656] on icon at bounding box center [1263, 657] width 12 height 12
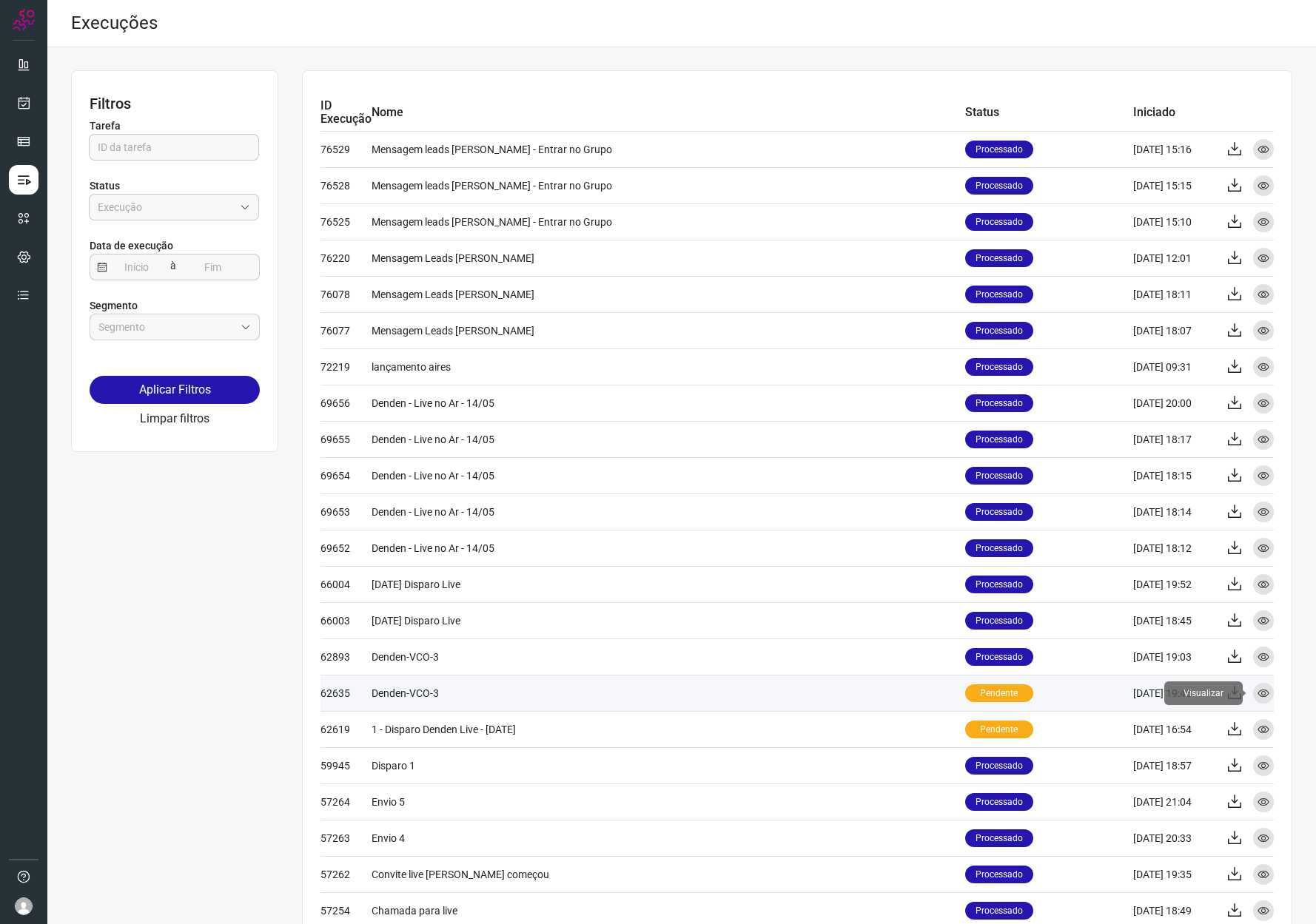
click at [1257, 692] on icon at bounding box center [1263, 693] width 12 height 12
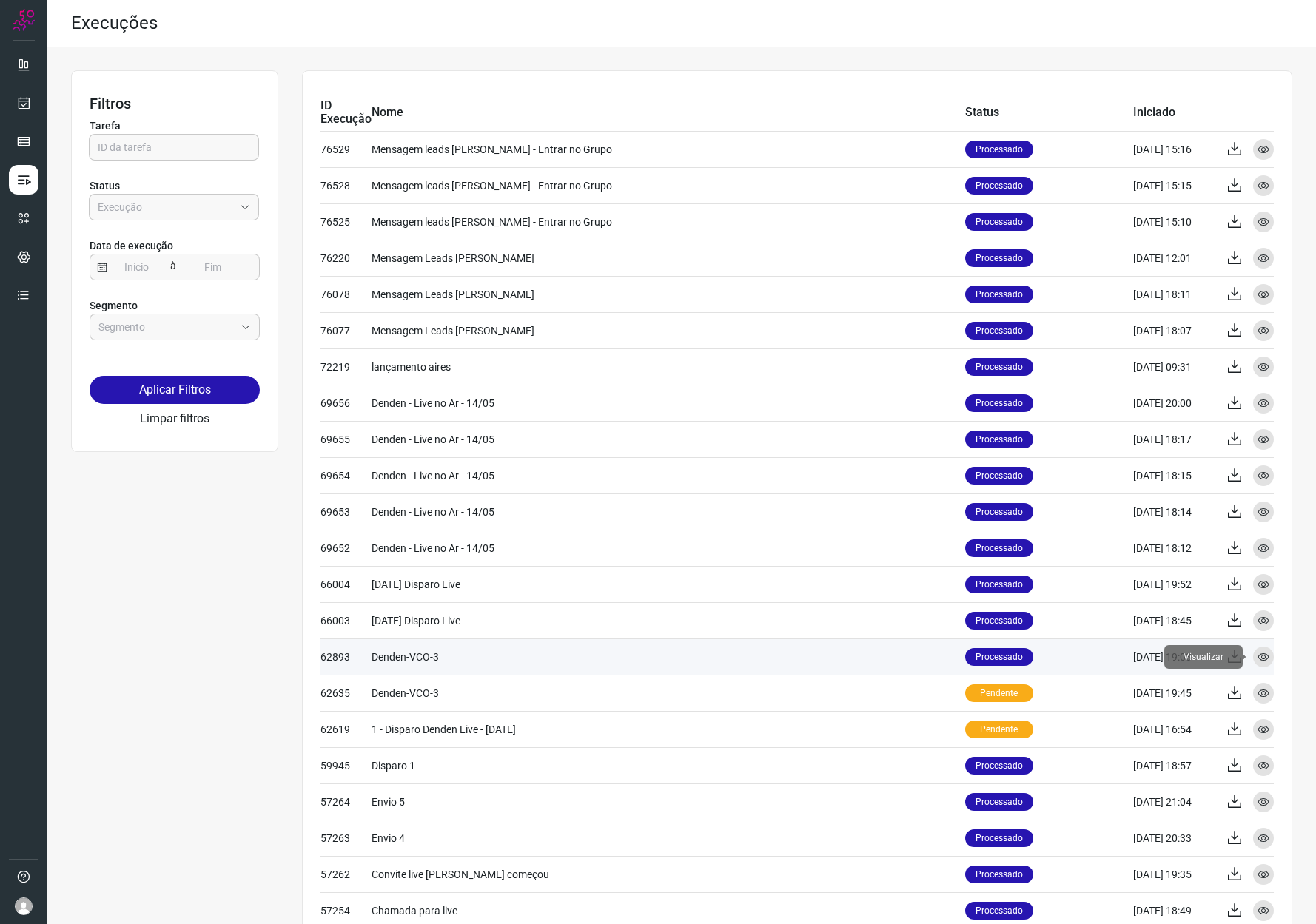
click at [1253, 663] on div "Visualizar" at bounding box center [1264, 657] width 21 height 21
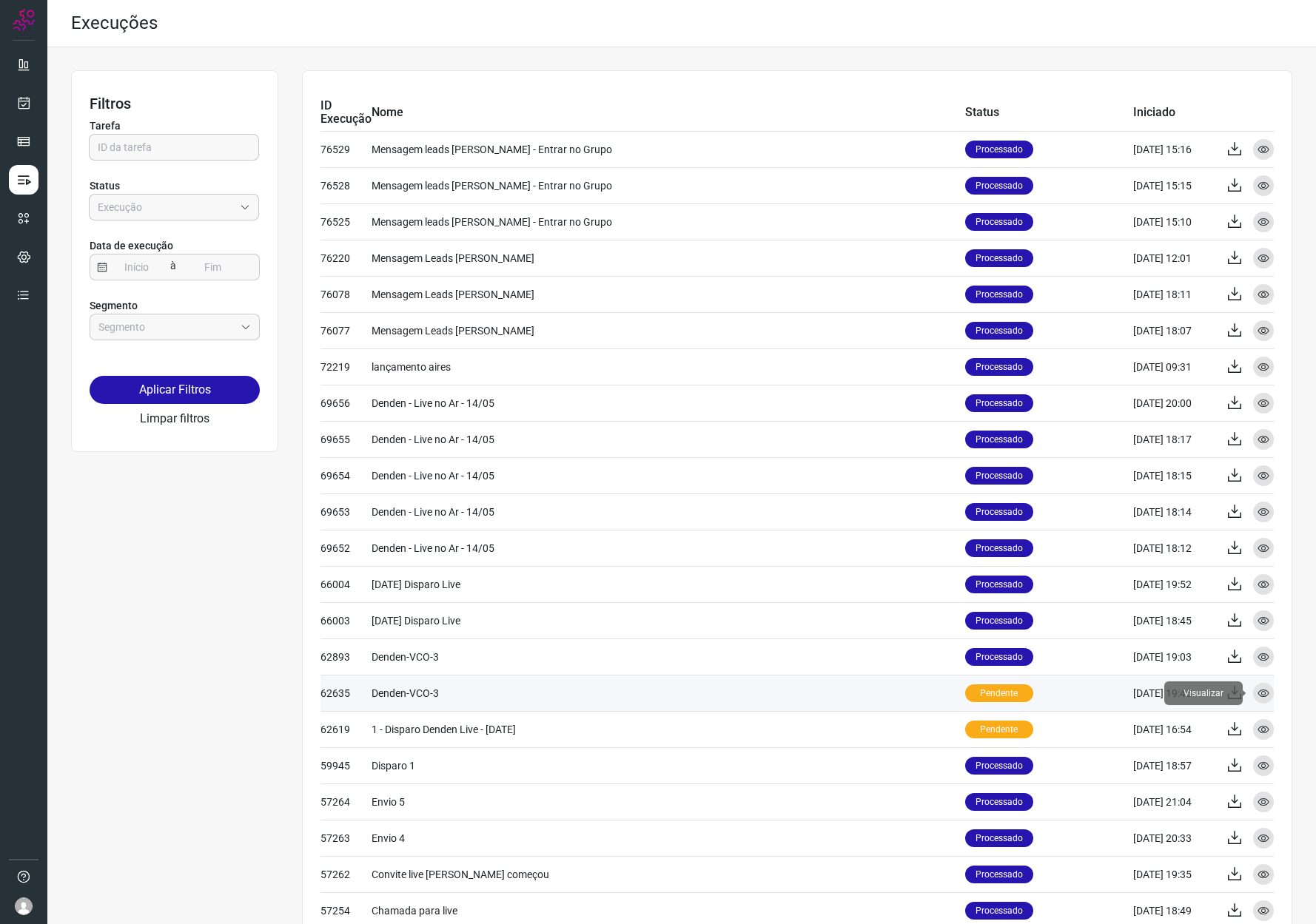
click at [1259, 695] on div "Visualizar" at bounding box center [1264, 693] width 21 height 21
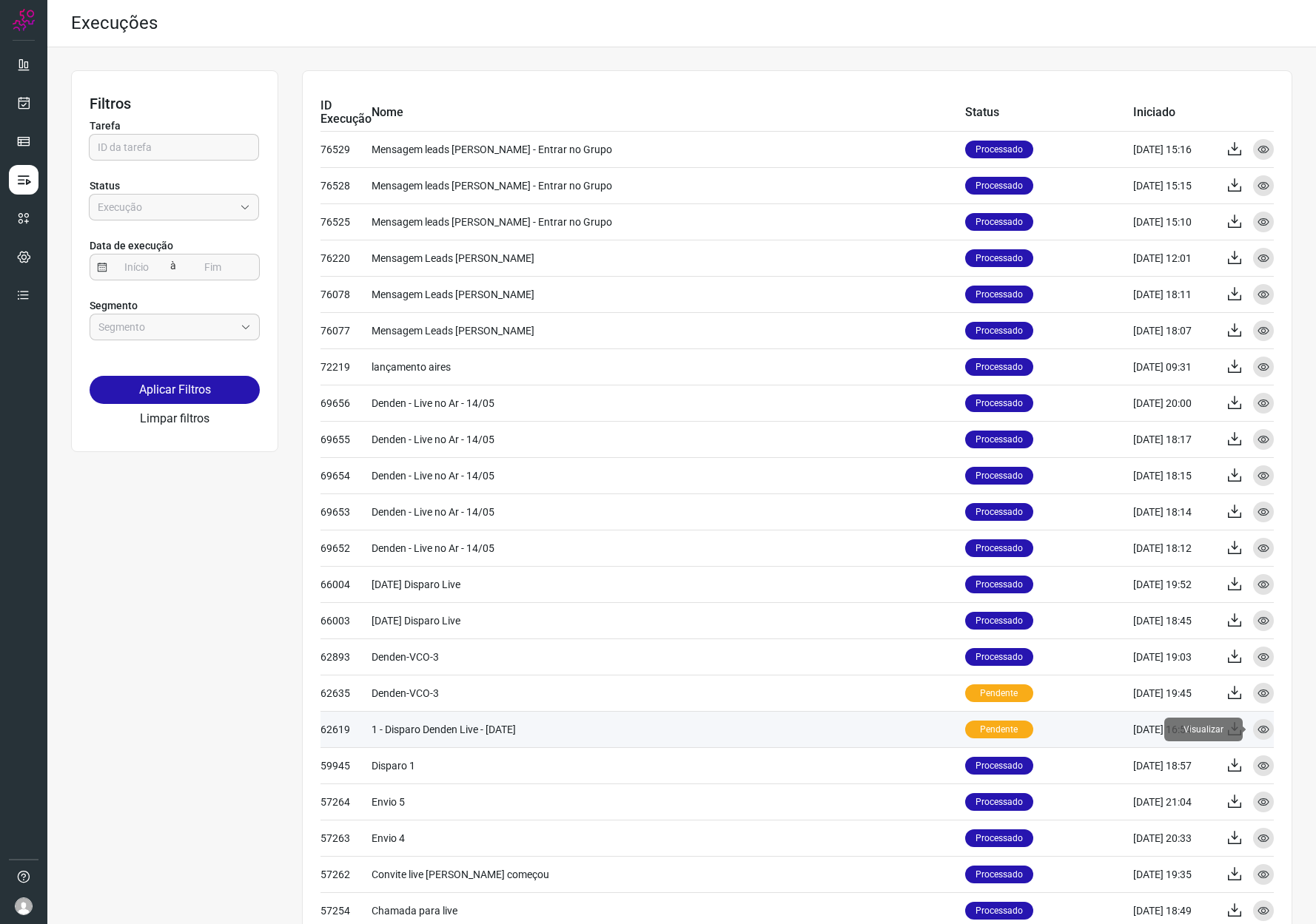
click at [1257, 727] on icon at bounding box center [1263, 730] width 12 height 12
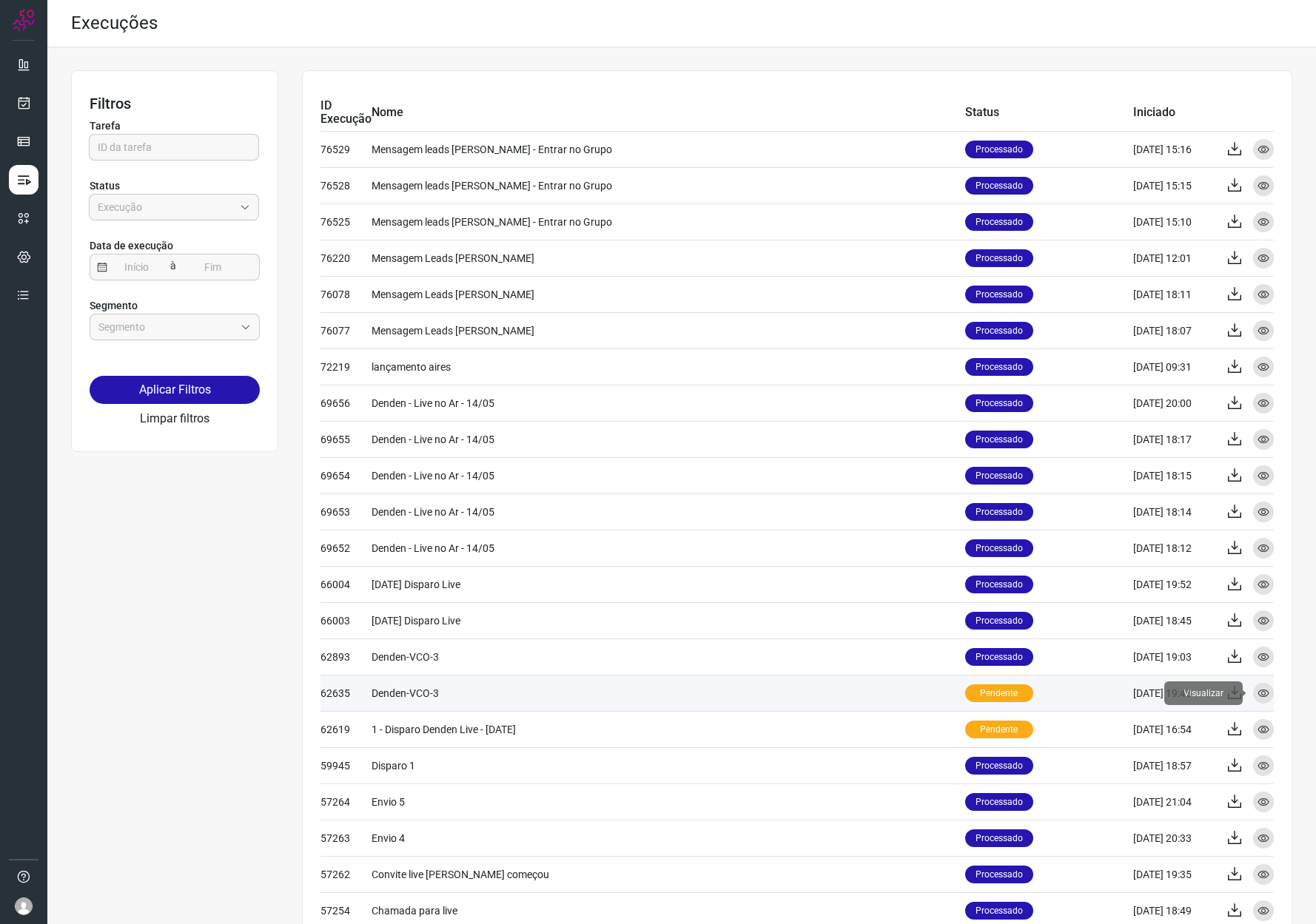
click at [1259, 692] on div "Visualizar" at bounding box center [1264, 693] width 21 height 21
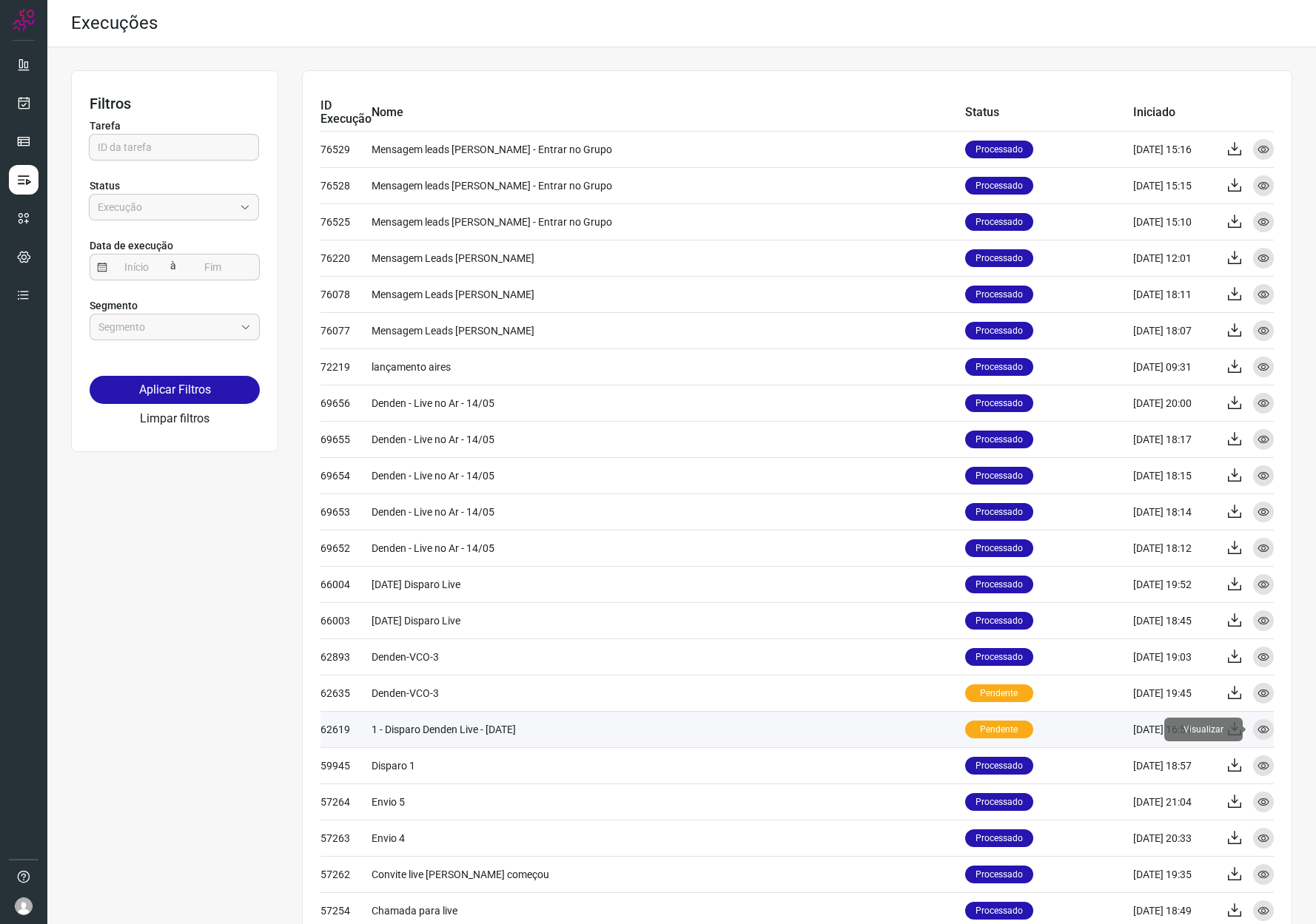
click at [1257, 725] on icon at bounding box center [1263, 730] width 12 height 12
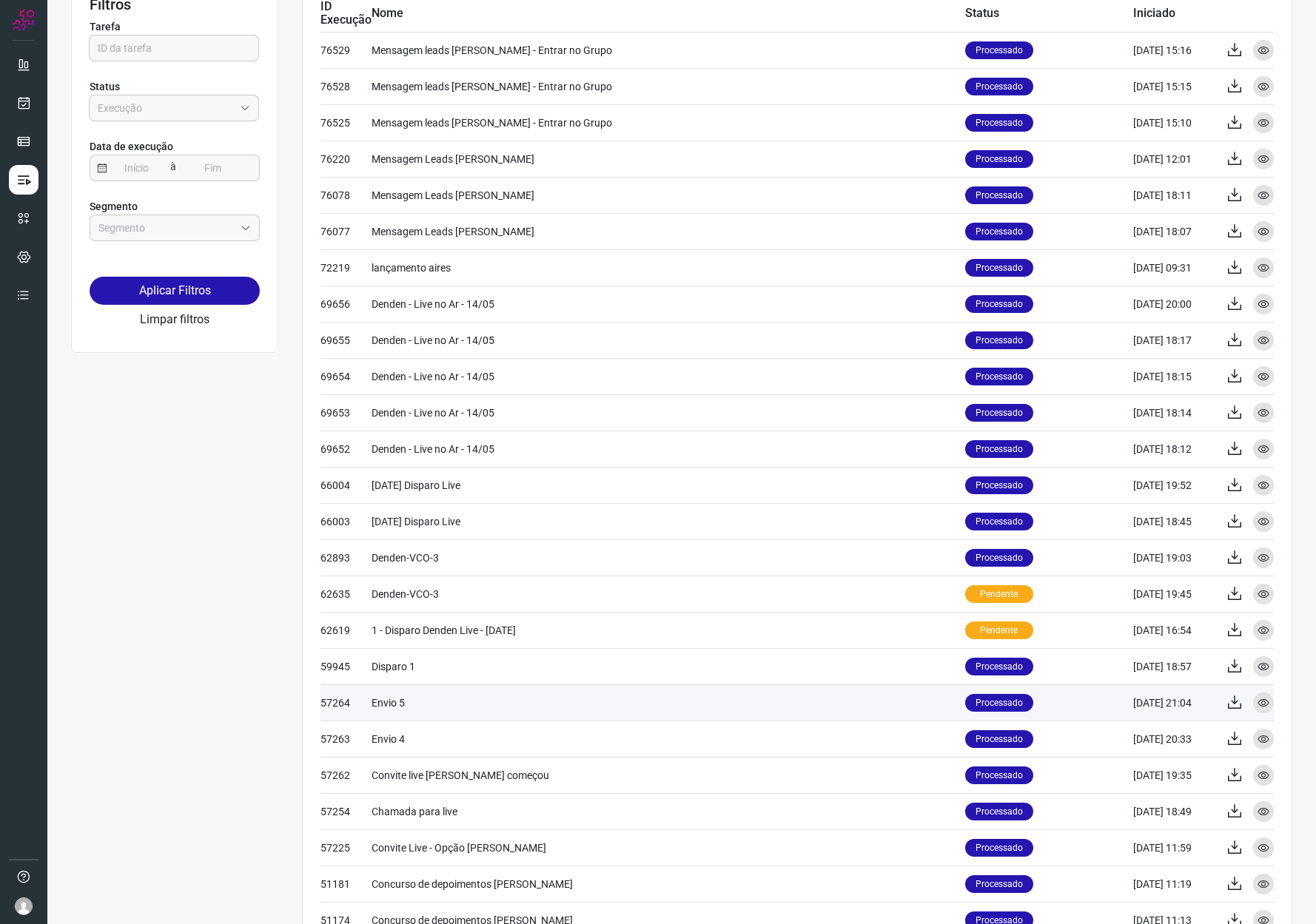
scroll to position [103, 0]
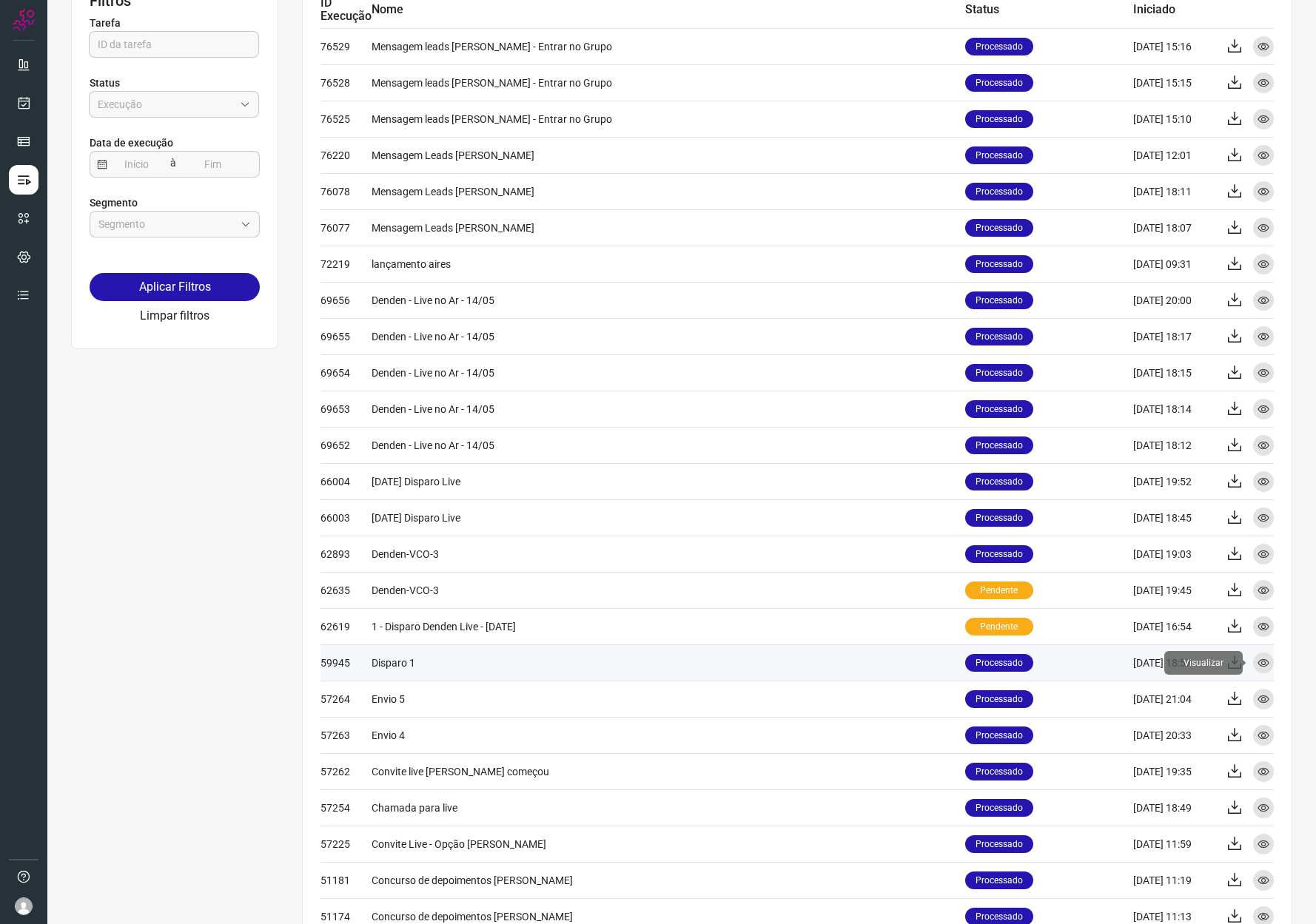
click at [1257, 664] on icon at bounding box center [1263, 663] width 12 height 12
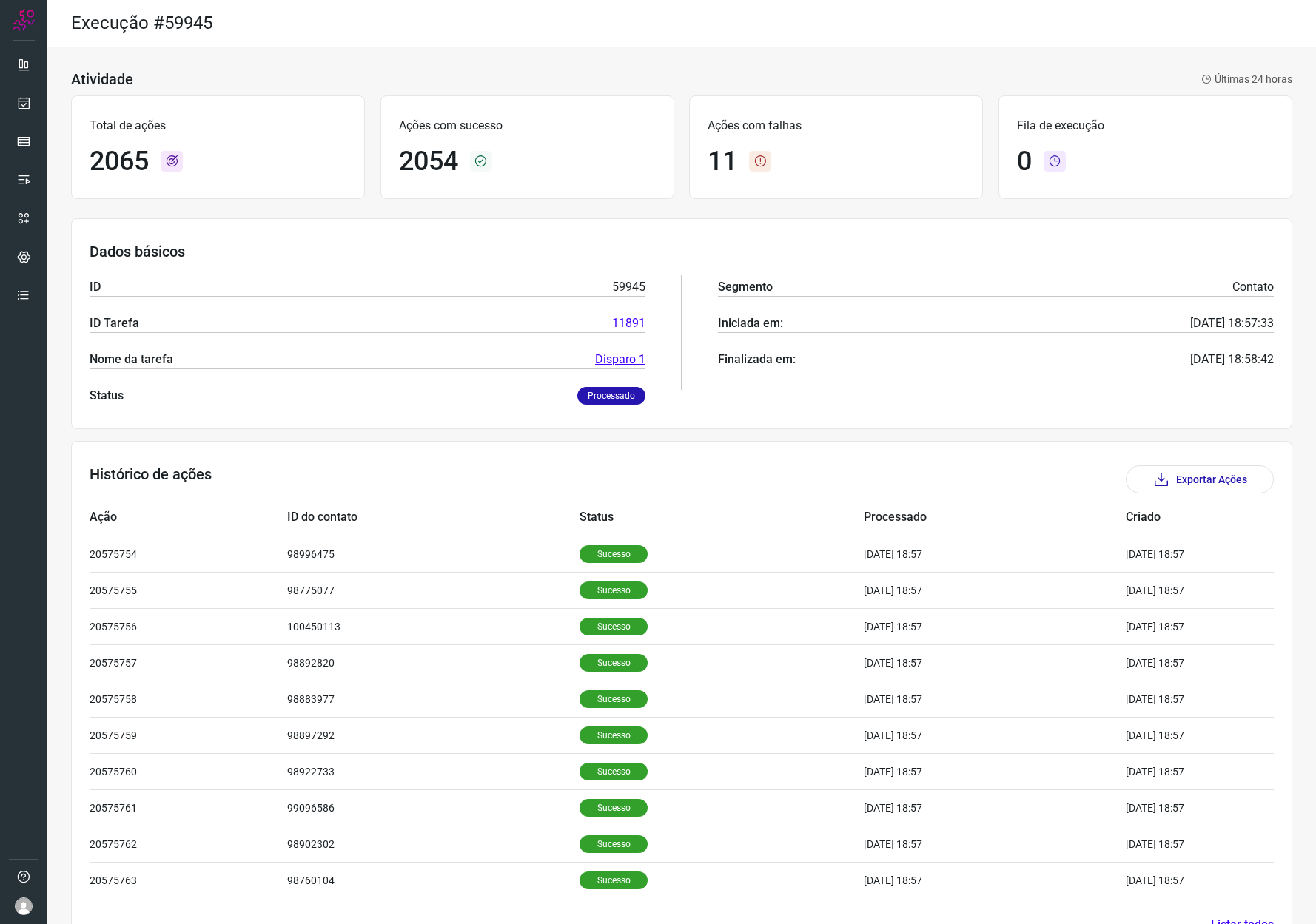
click at [615, 360] on link "Disparo 1" at bounding box center [620, 360] width 51 height 18
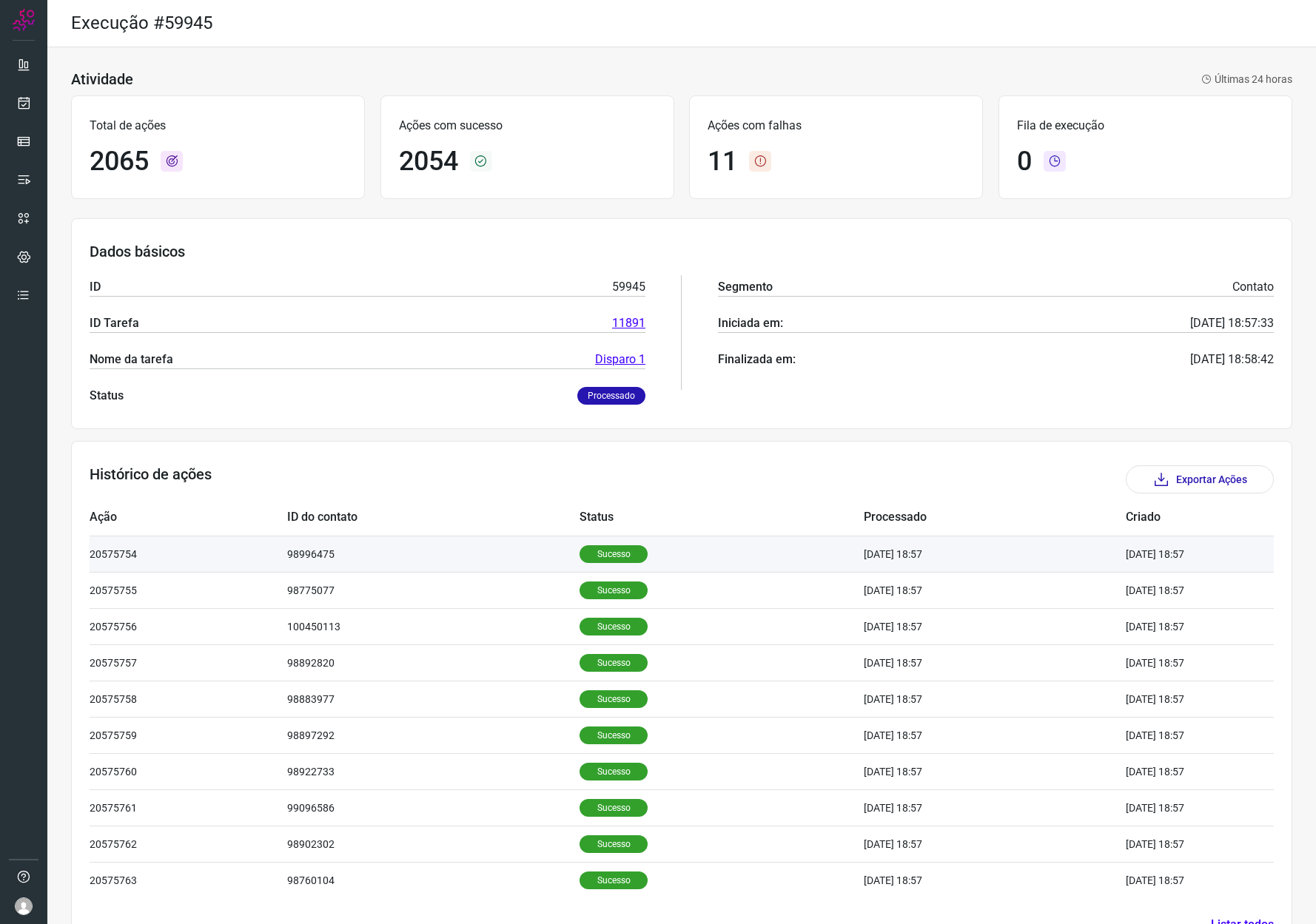
click at [352, 558] on td "98996475" at bounding box center [434, 554] width 293 height 36
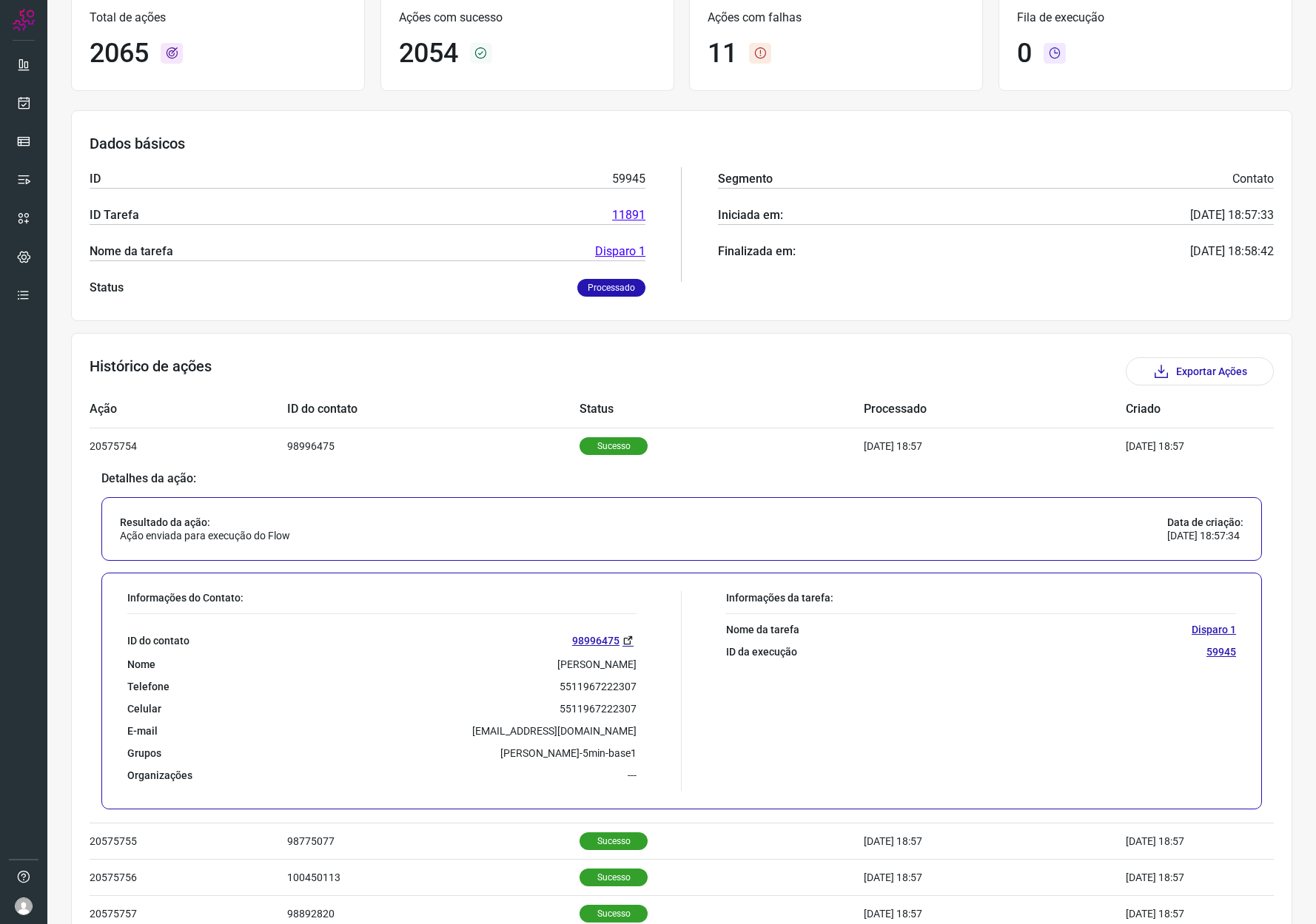
scroll to position [270, 0]
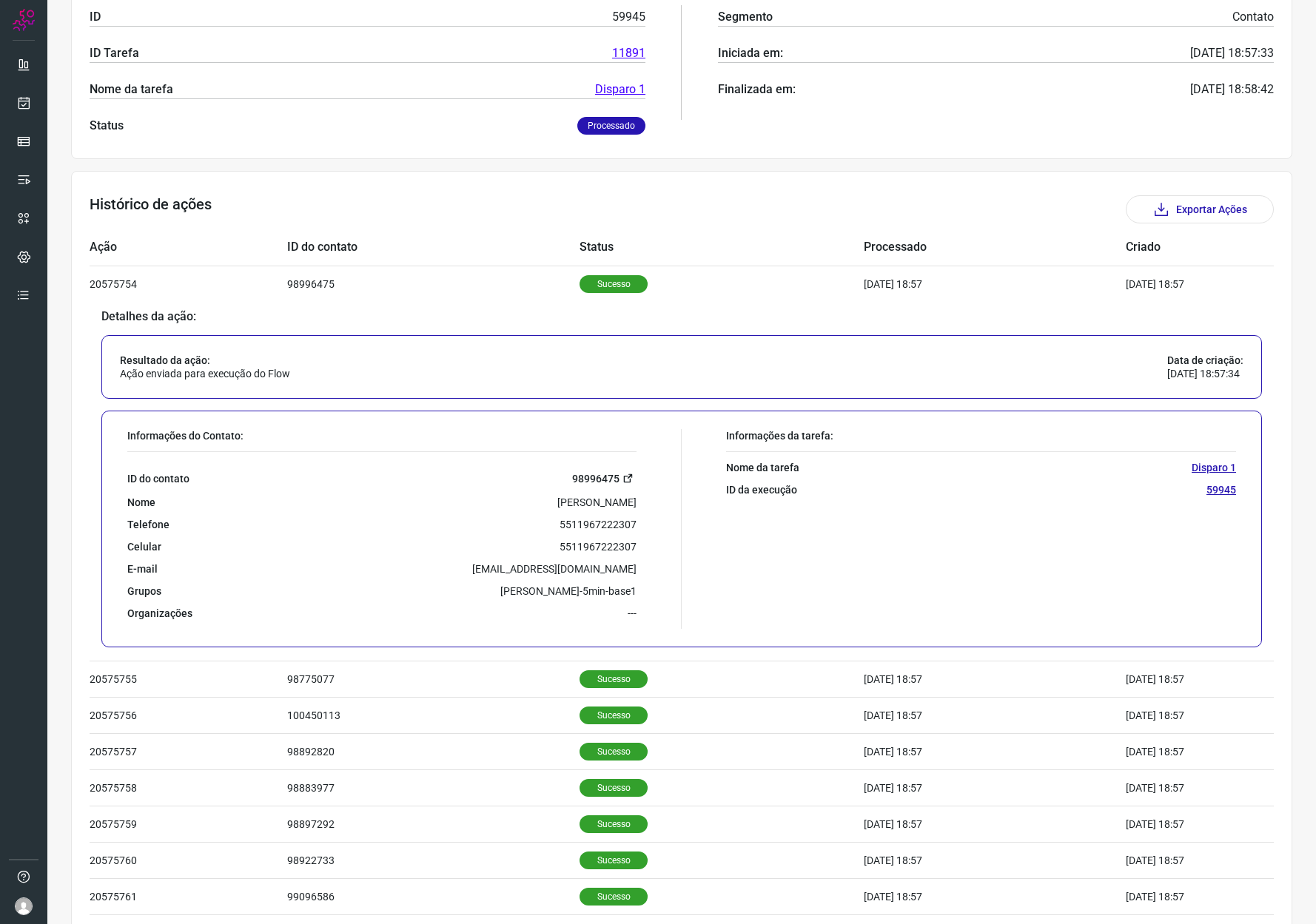
click at [609, 479] on link "98996475" at bounding box center [604, 478] width 64 height 17
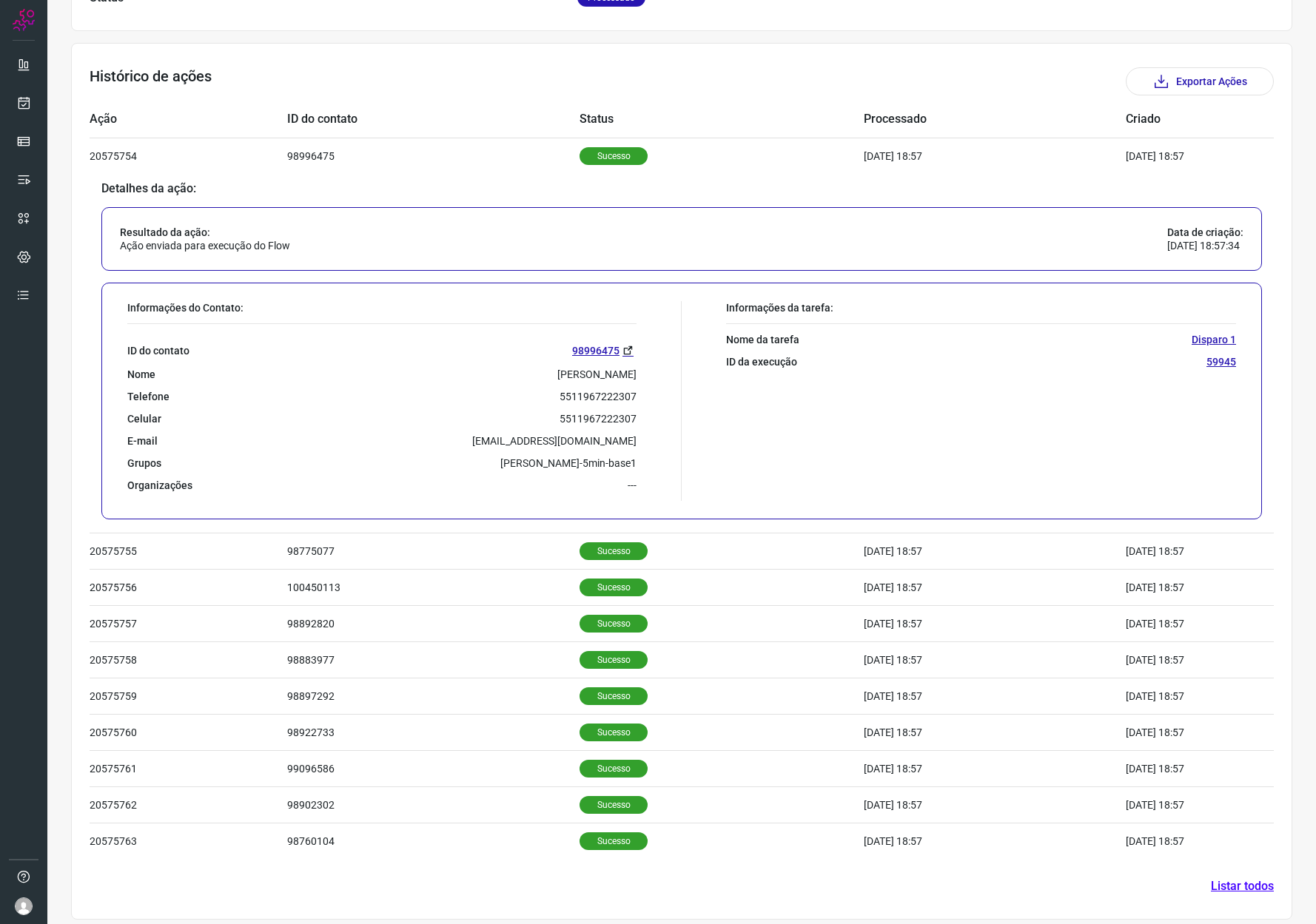
scroll to position [92, 0]
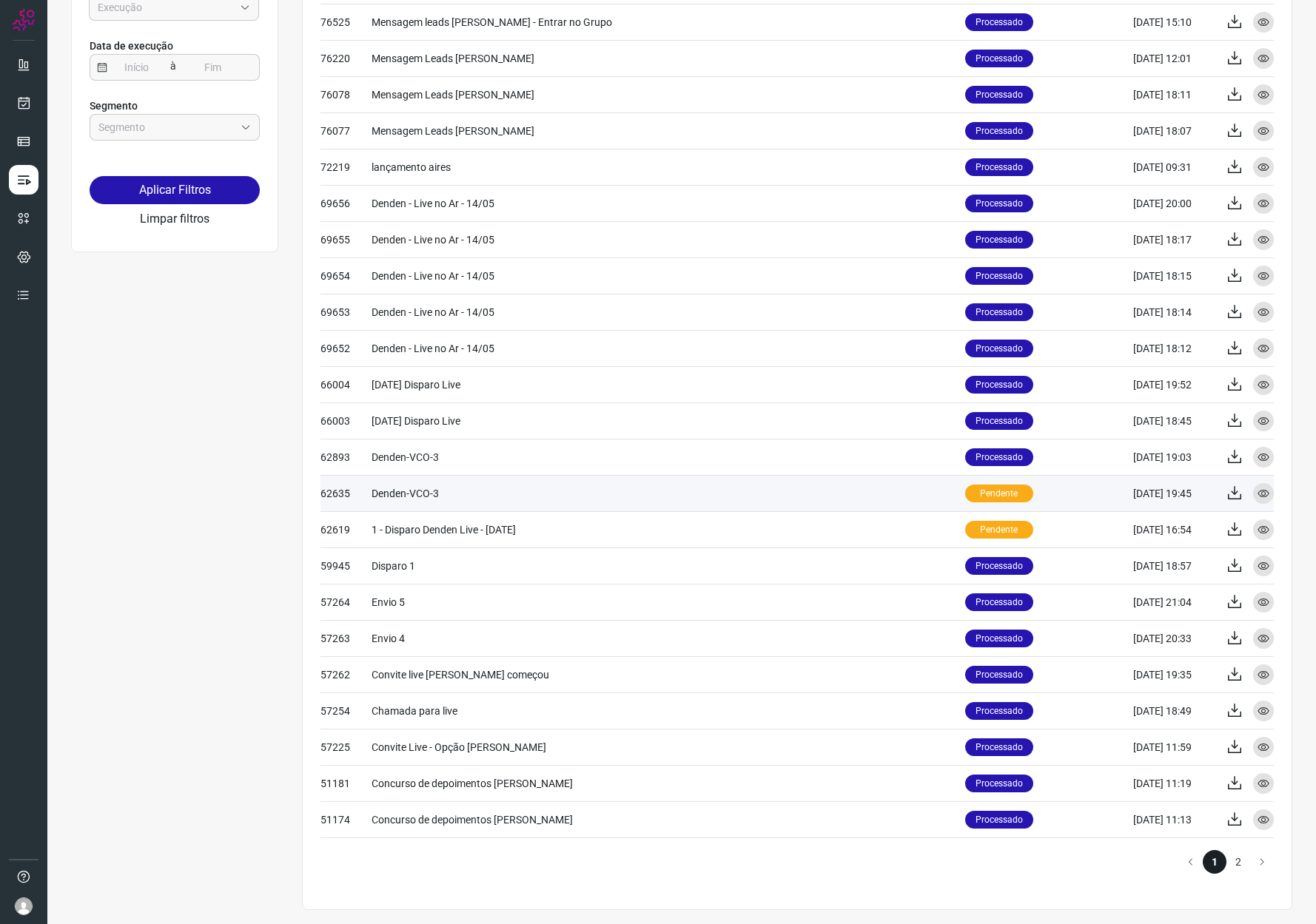
scroll to position [200, 0]
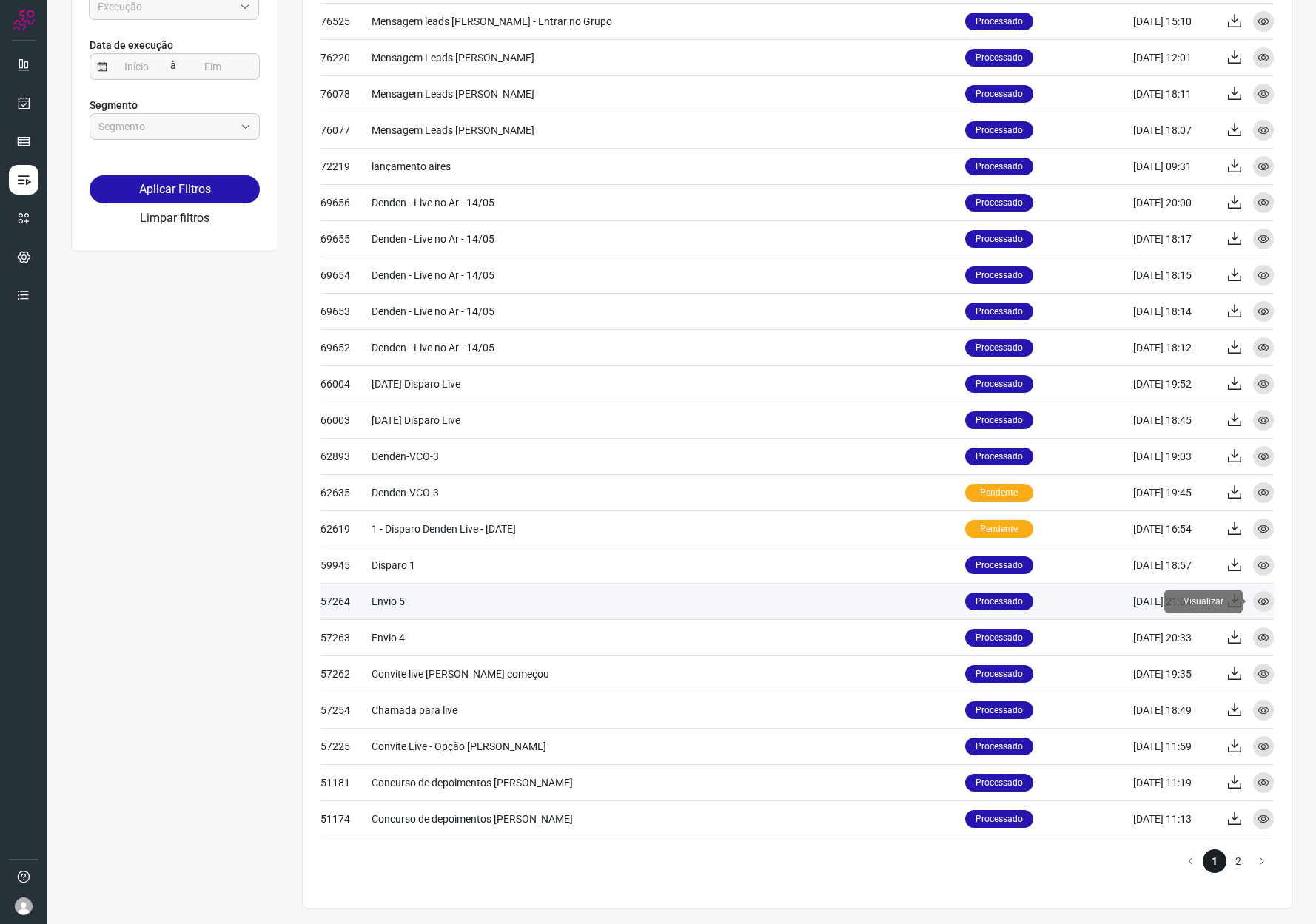
click at [1257, 602] on icon at bounding box center [1263, 602] width 12 height 12
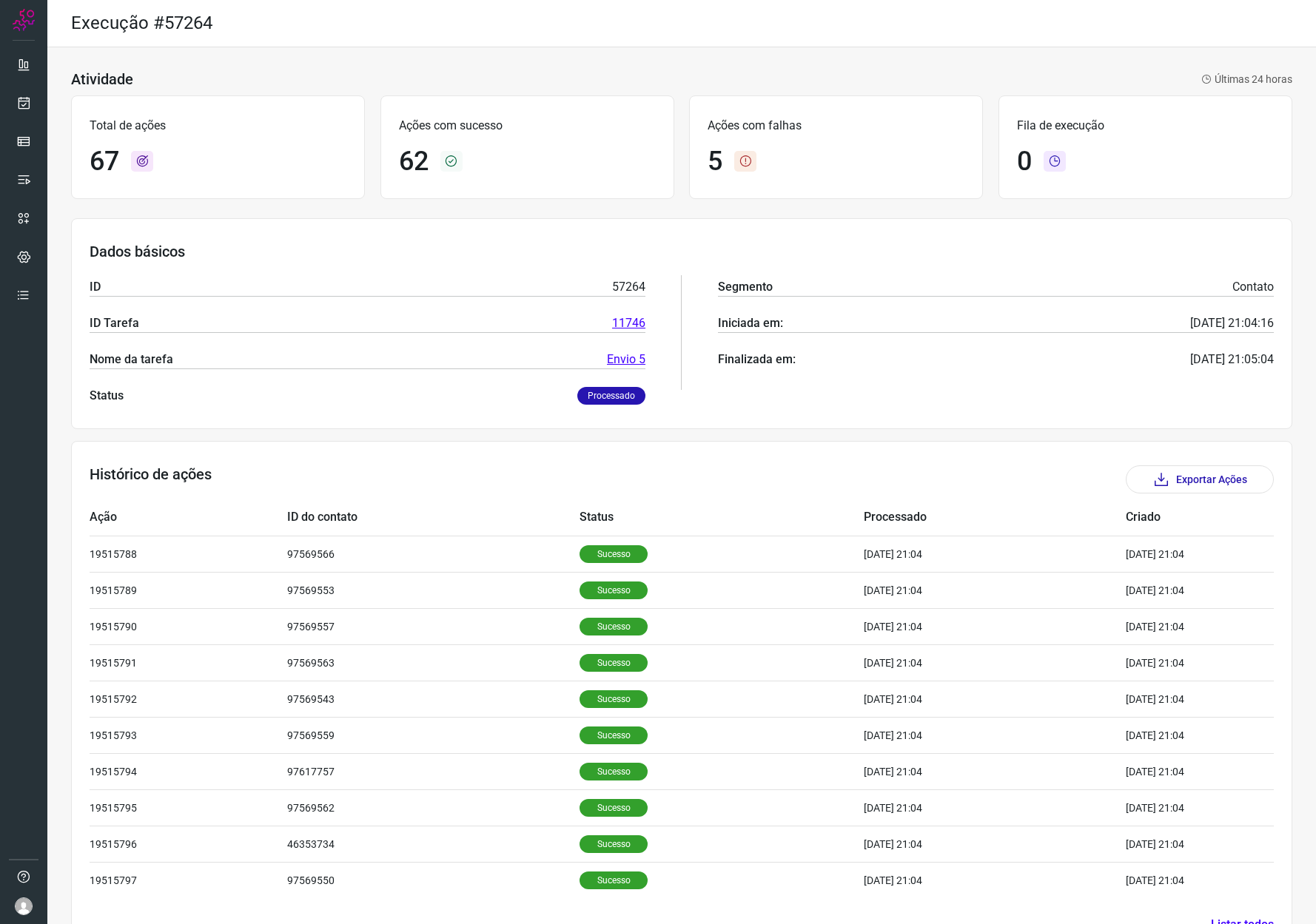
click at [626, 354] on link "Envio 5" at bounding box center [626, 360] width 39 height 18
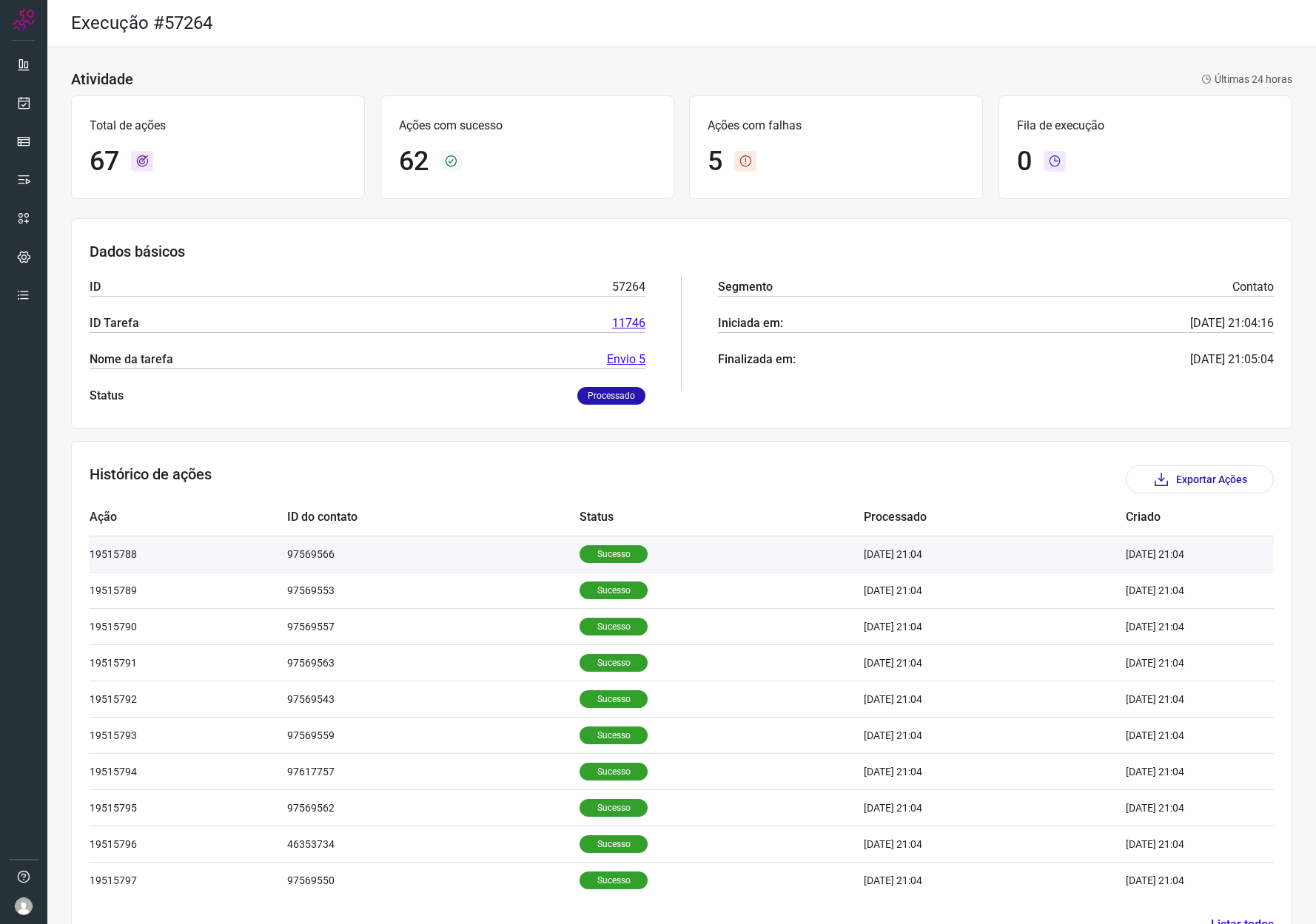
click at [458, 561] on td "97569566" at bounding box center [434, 554] width 293 height 36
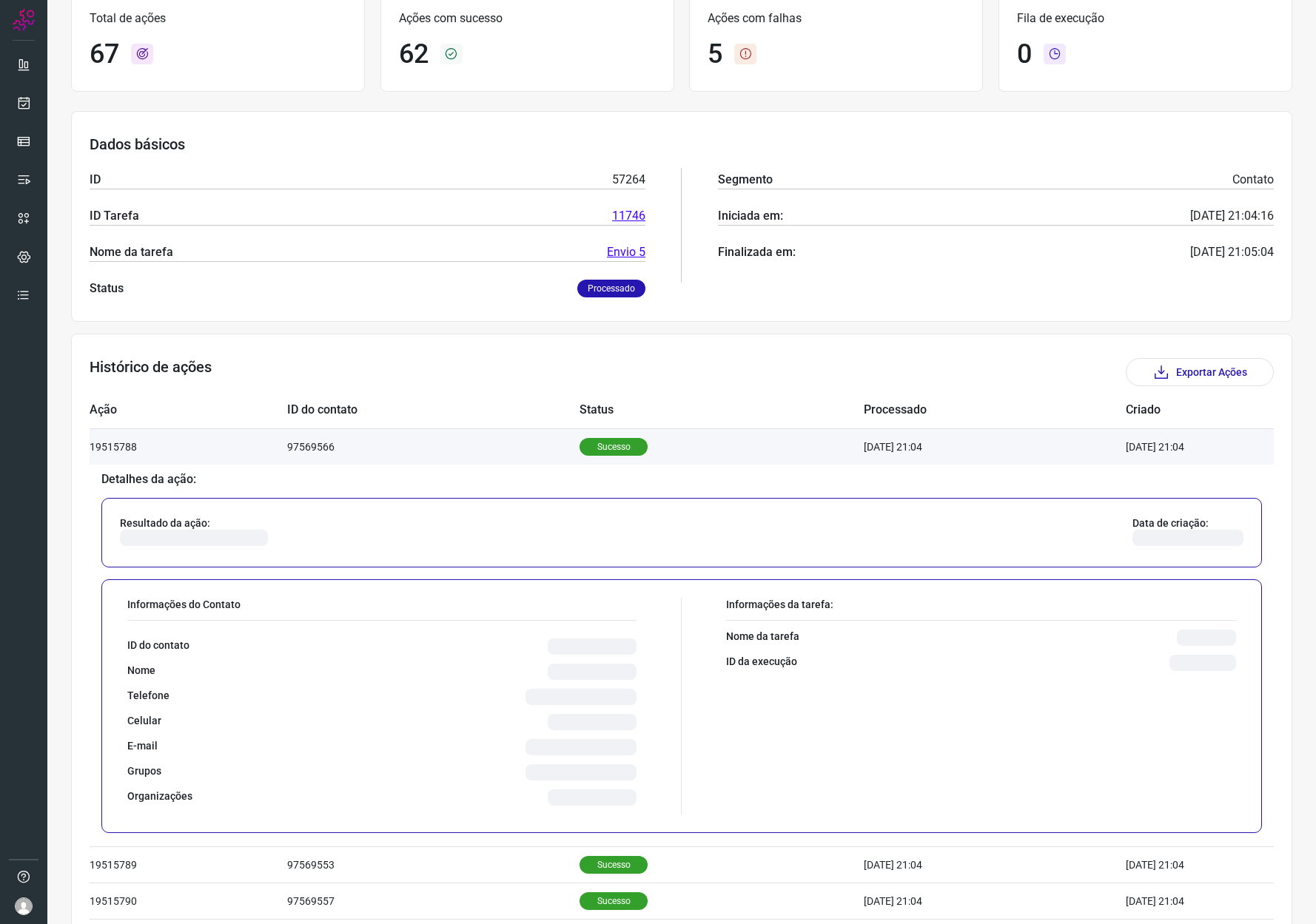
scroll to position [273, 0]
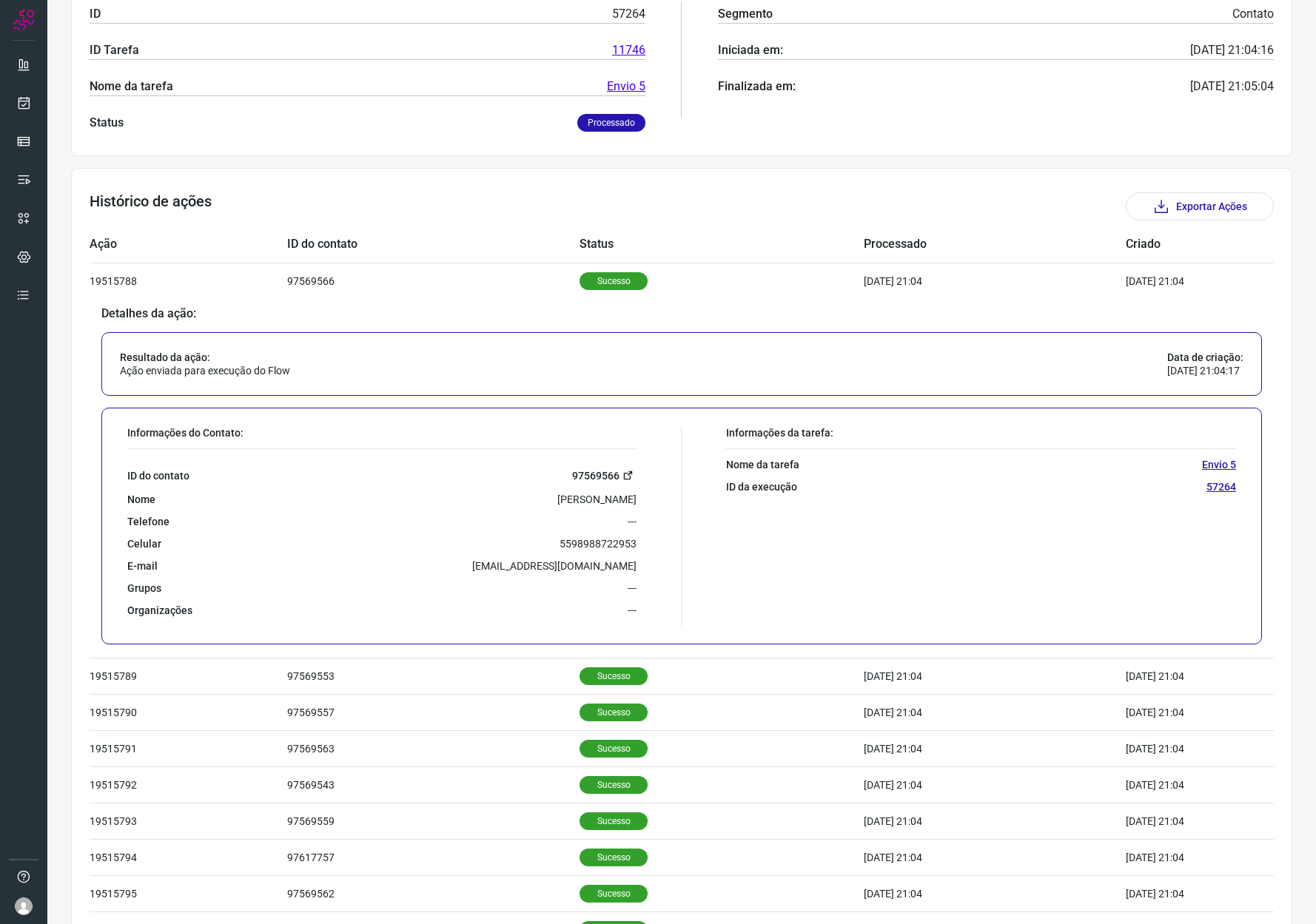
click at [596, 469] on link "97569566" at bounding box center [604, 475] width 64 height 17
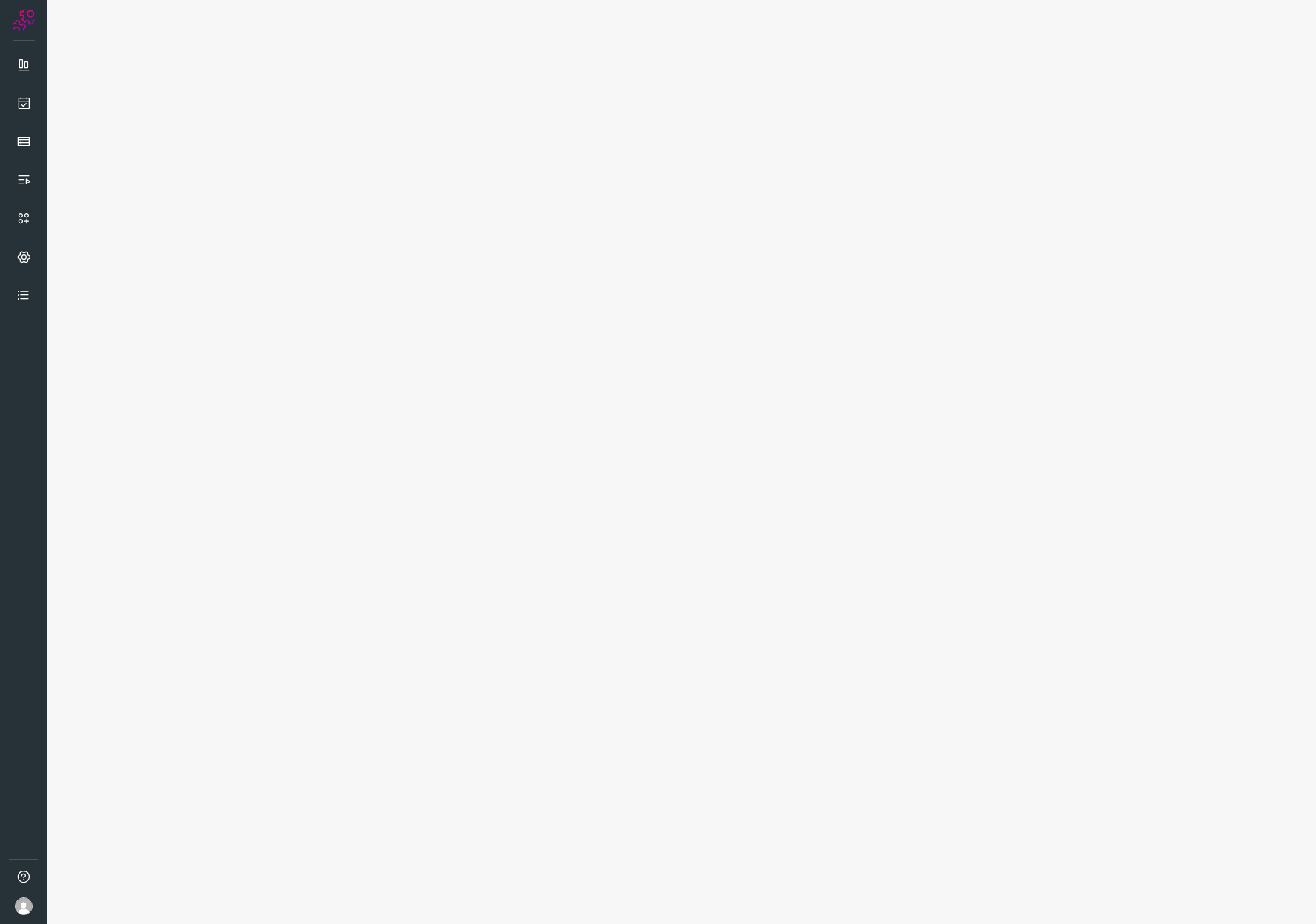
click at [999, 106] on main at bounding box center [681, 462] width 1268 height 924
